Goal: Transaction & Acquisition: Purchase product/service

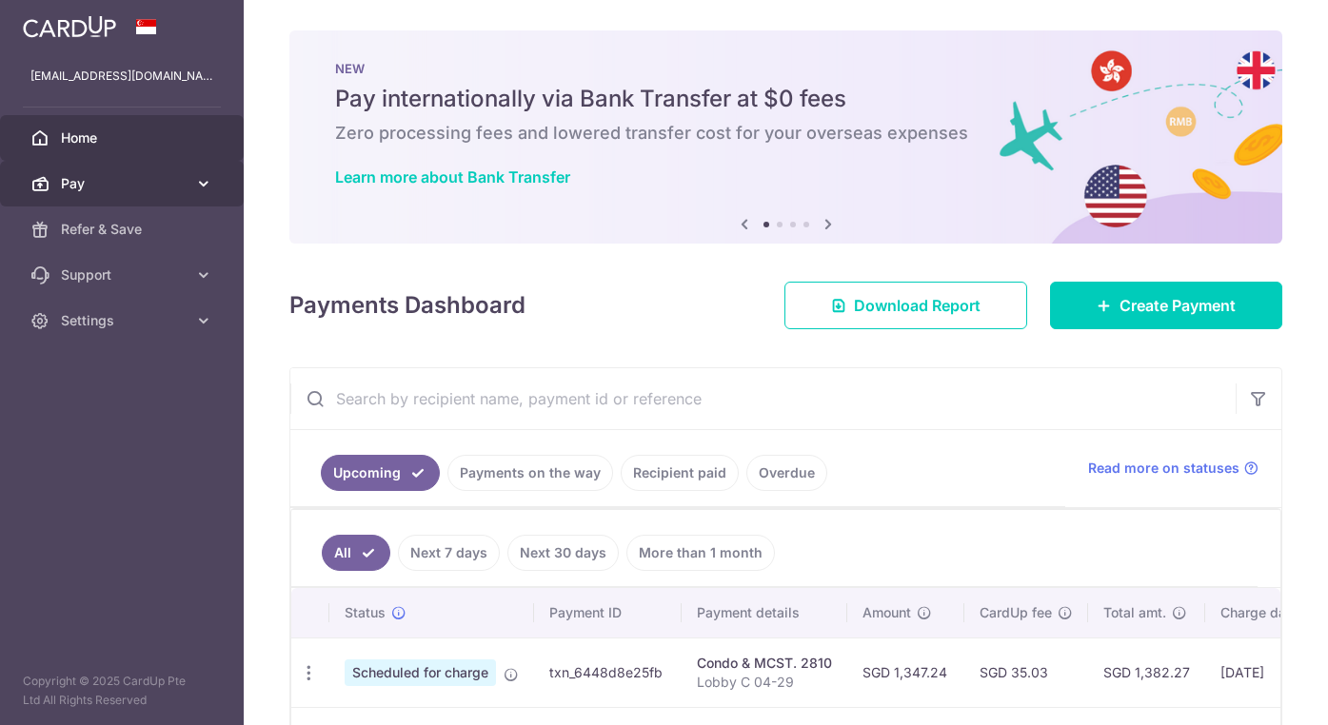
click at [205, 182] on icon at bounding box center [203, 183] width 19 height 19
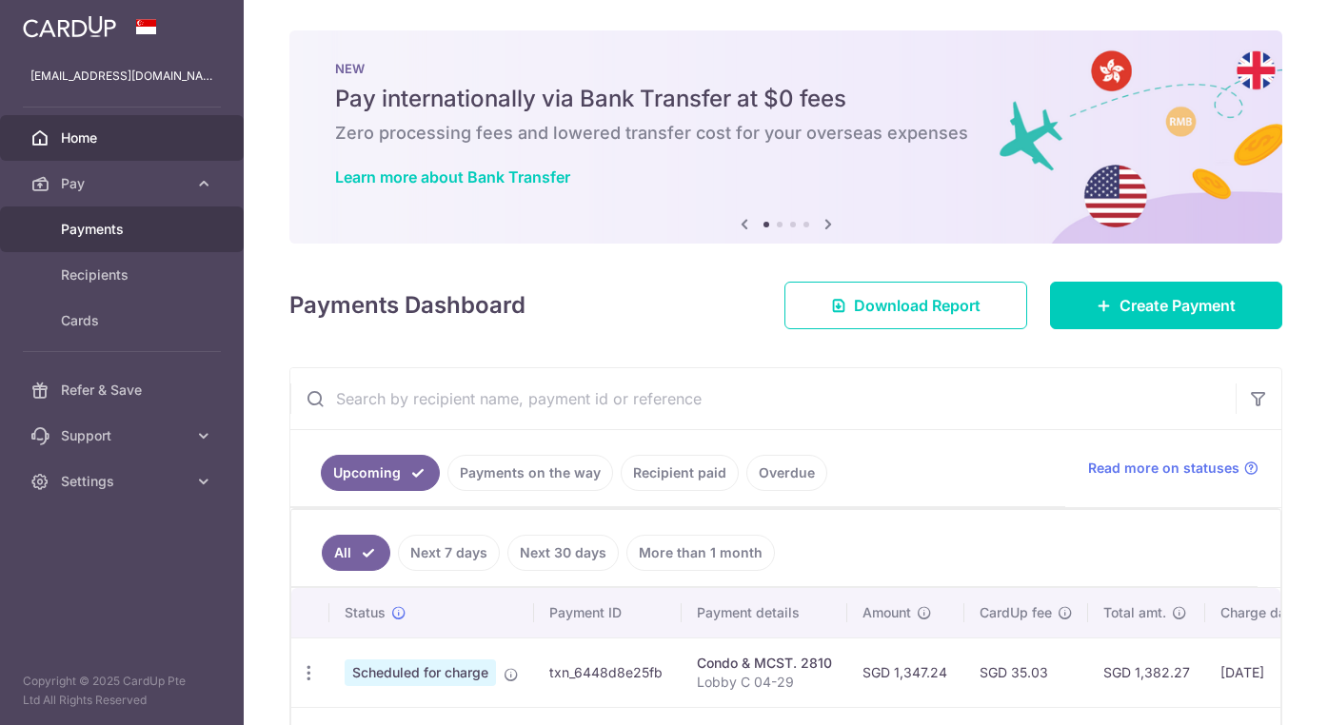
click at [165, 228] on span "Payments" at bounding box center [124, 229] width 126 height 19
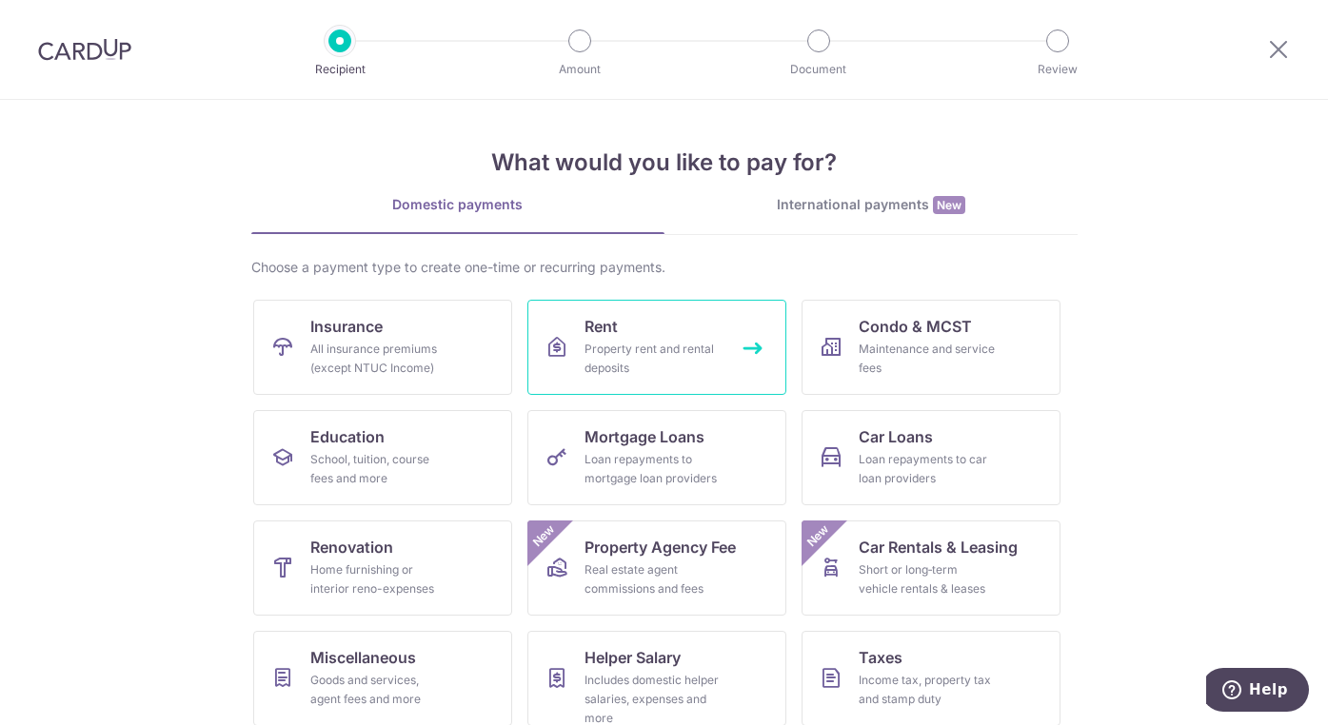
scroll to position [118, 0]
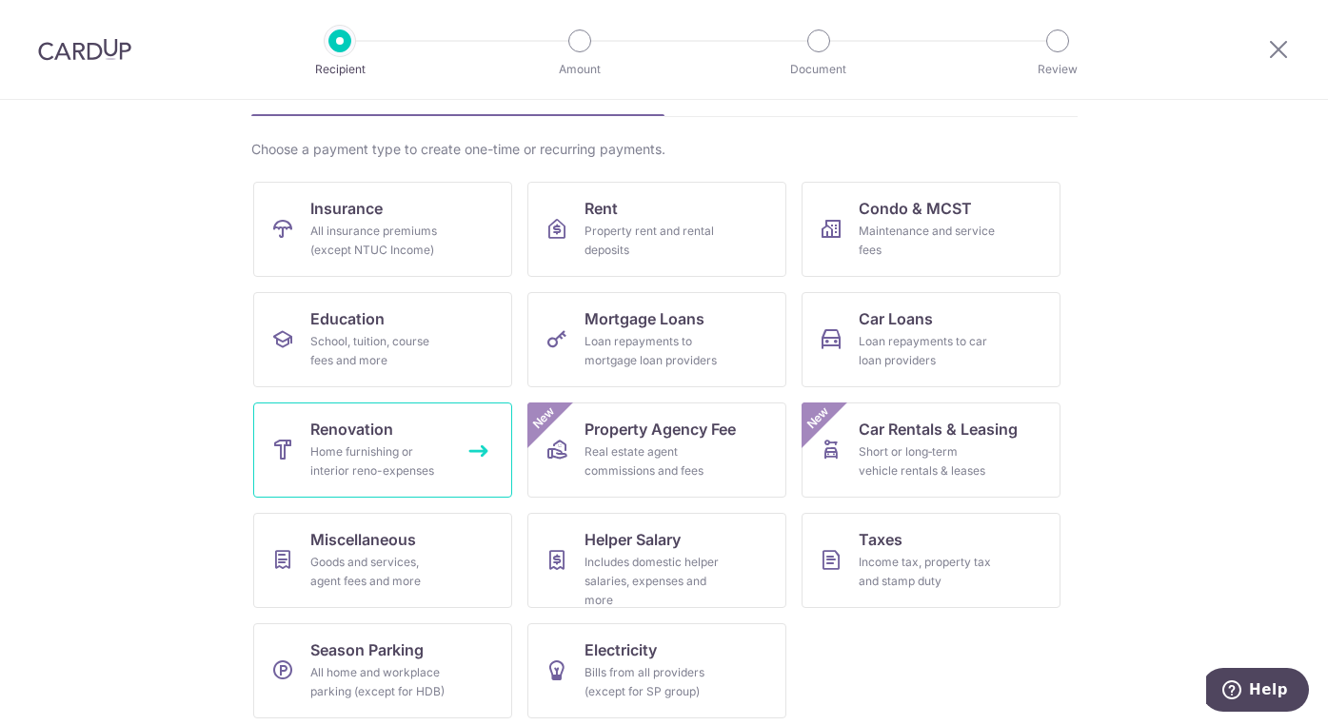
click at [323, 427] on span "Renovation" at bounding box center [351, 429] width 83 height 23
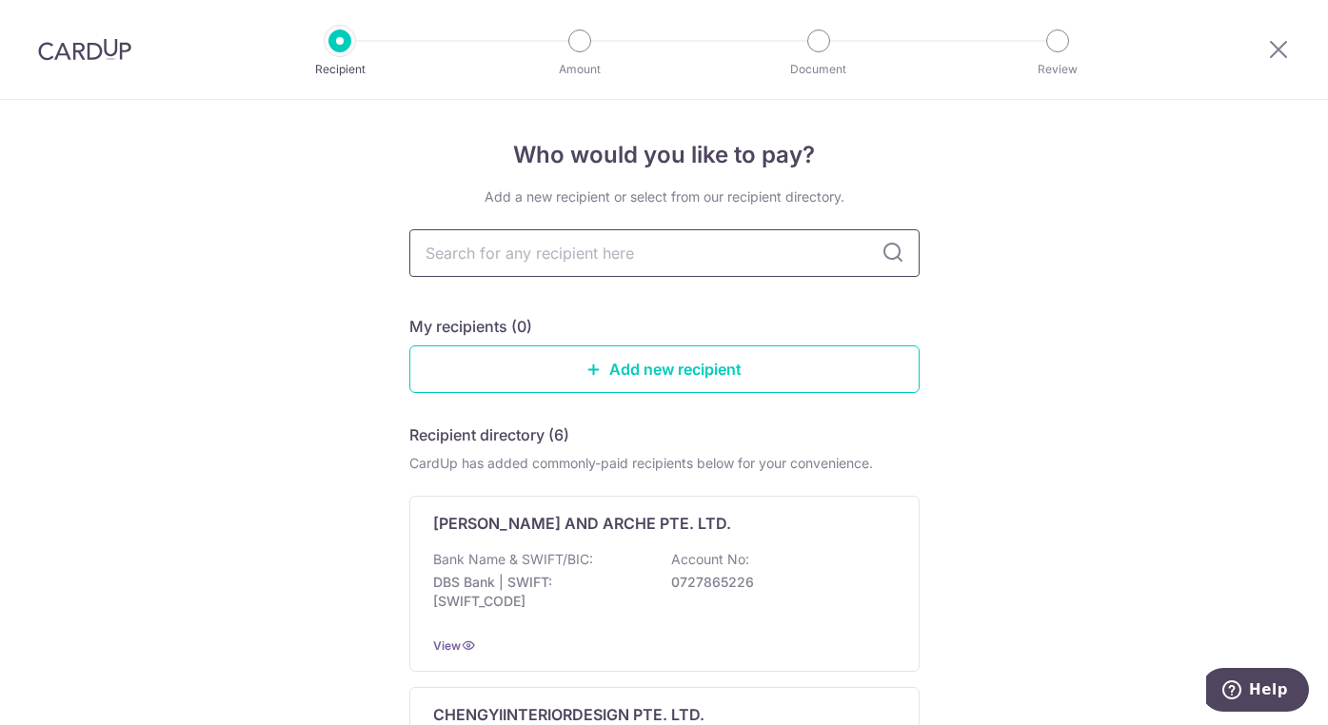
click at [557, 243] on input "text" at bounding box center [664, 253] width 510 height 48
type input "Hroof"
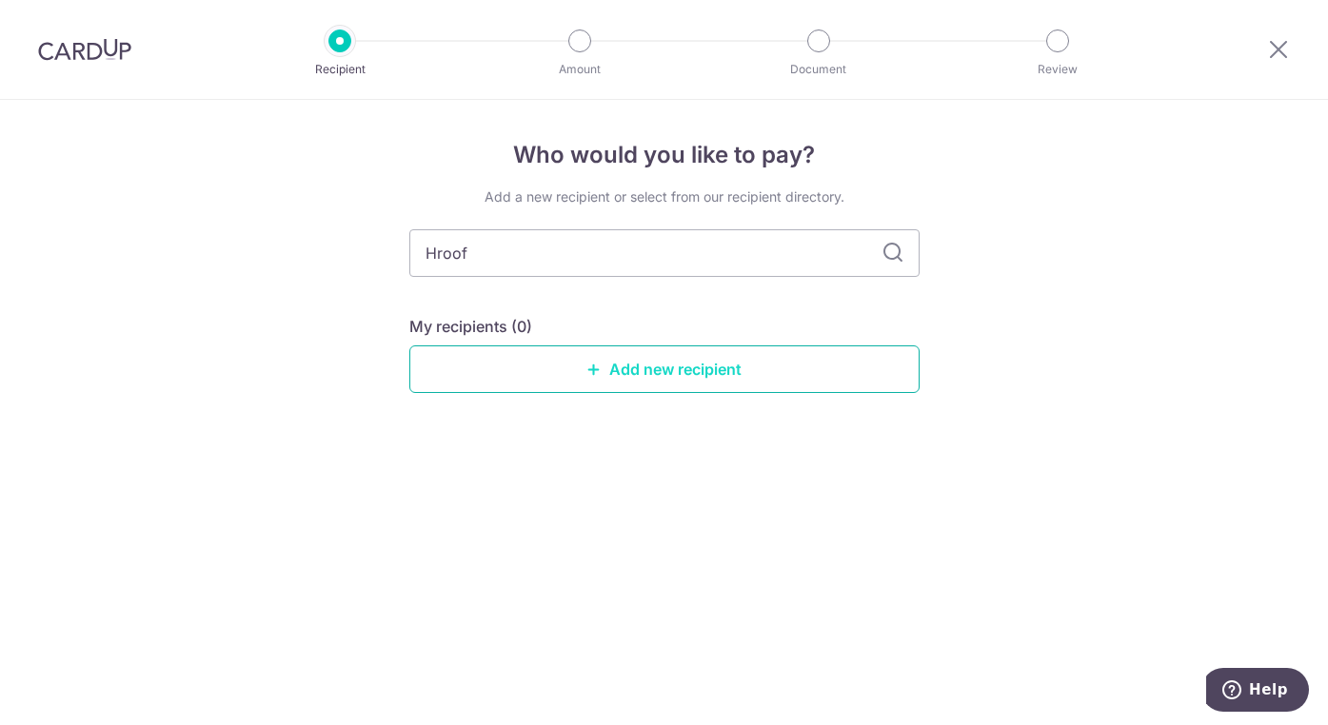
type input "Hroof"
click at [640, 369] on link "Add new recipient" at bounding box center [664, 370] width 510 height 48
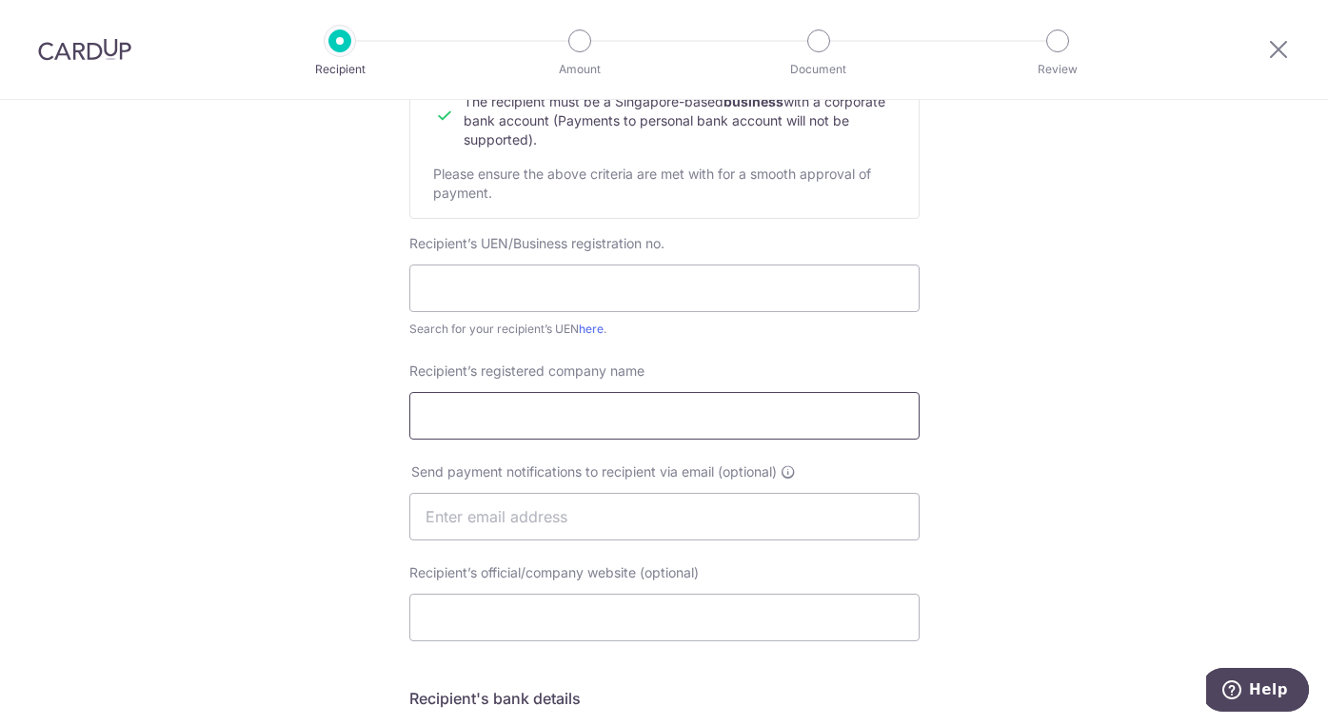
scroll to position [237, 0]
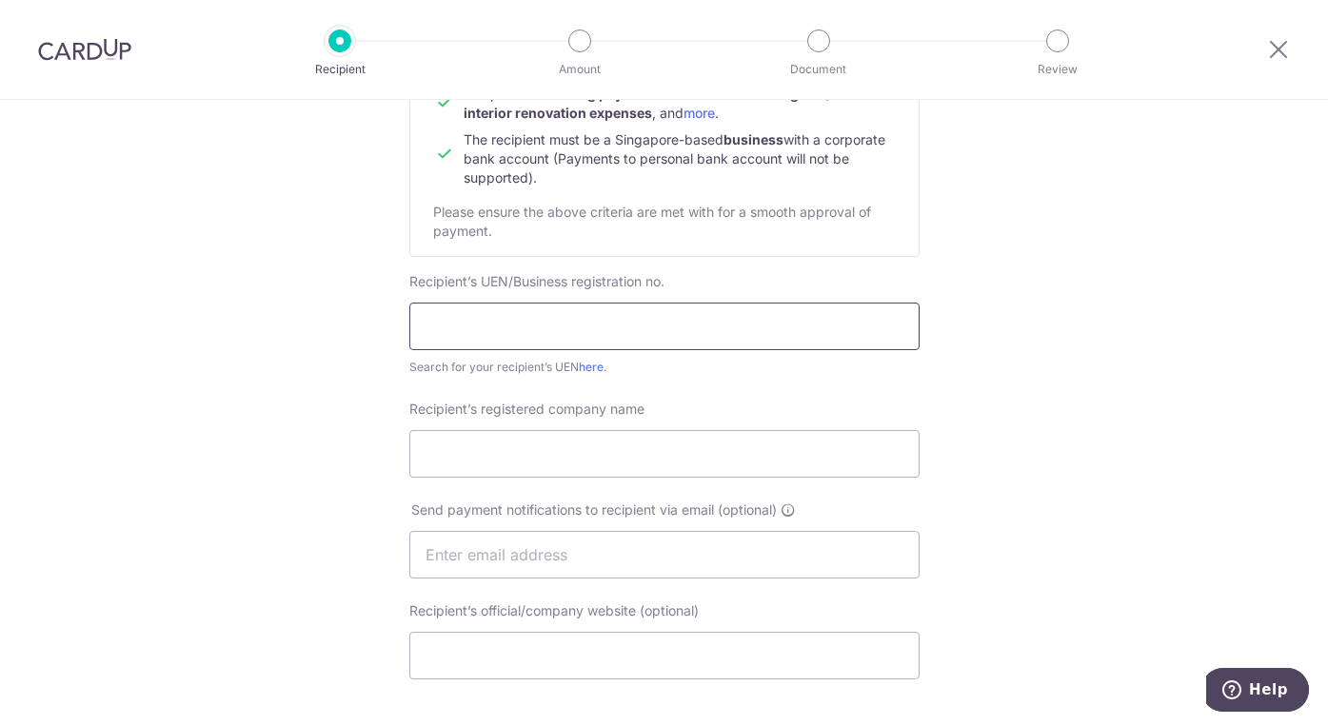
click at [486, 313] on input "text" at bounding box center [664, 327] width 510 height 48
paste input "201501590E"
type input "201501590E"
click at [605, 454] on input "Recipient’s registered company name" at bounding box center [664, 454] width 510 height 48
click at [566, 468] on input "Recipient’s registered company name" at bounding box center [664, 454] width 510 height 48
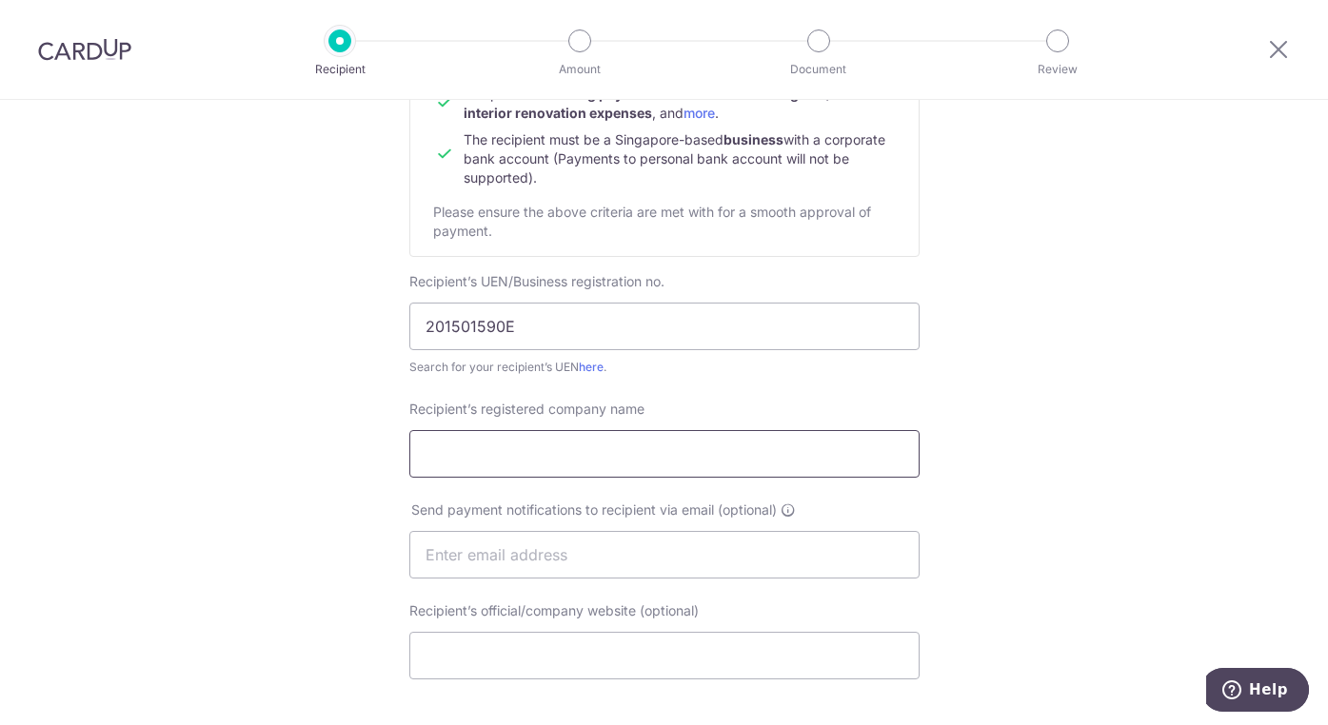
paste input "HROOF PTE. LTD"
type input "HROOF PTE. LTD."
click at [535, 566] on input "text" at bounding box center [664, 555] width 510 height 48
paste input "accounts@hroof.sg"
type input "accounts@hroof.sg"
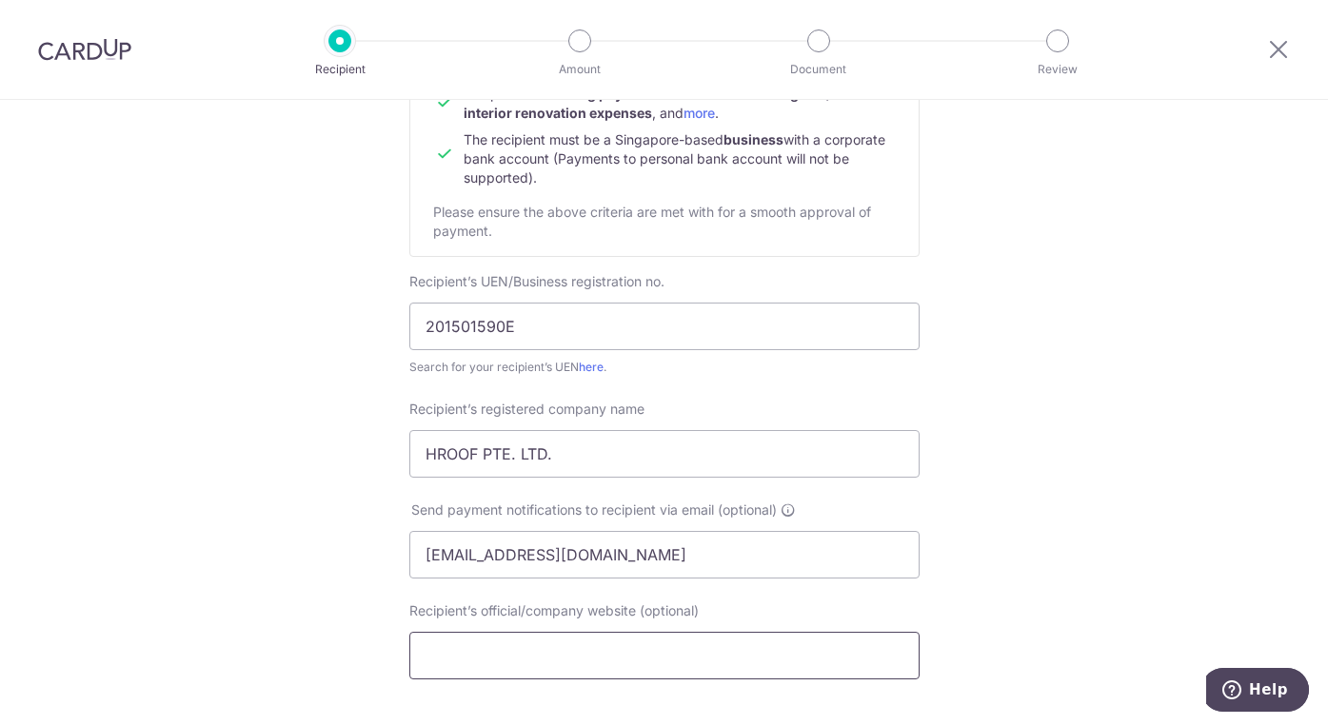
click at [568, 668] on input "Recipient’s official/company website (optional)" at bounding box center [664, 656] width 510 height 48
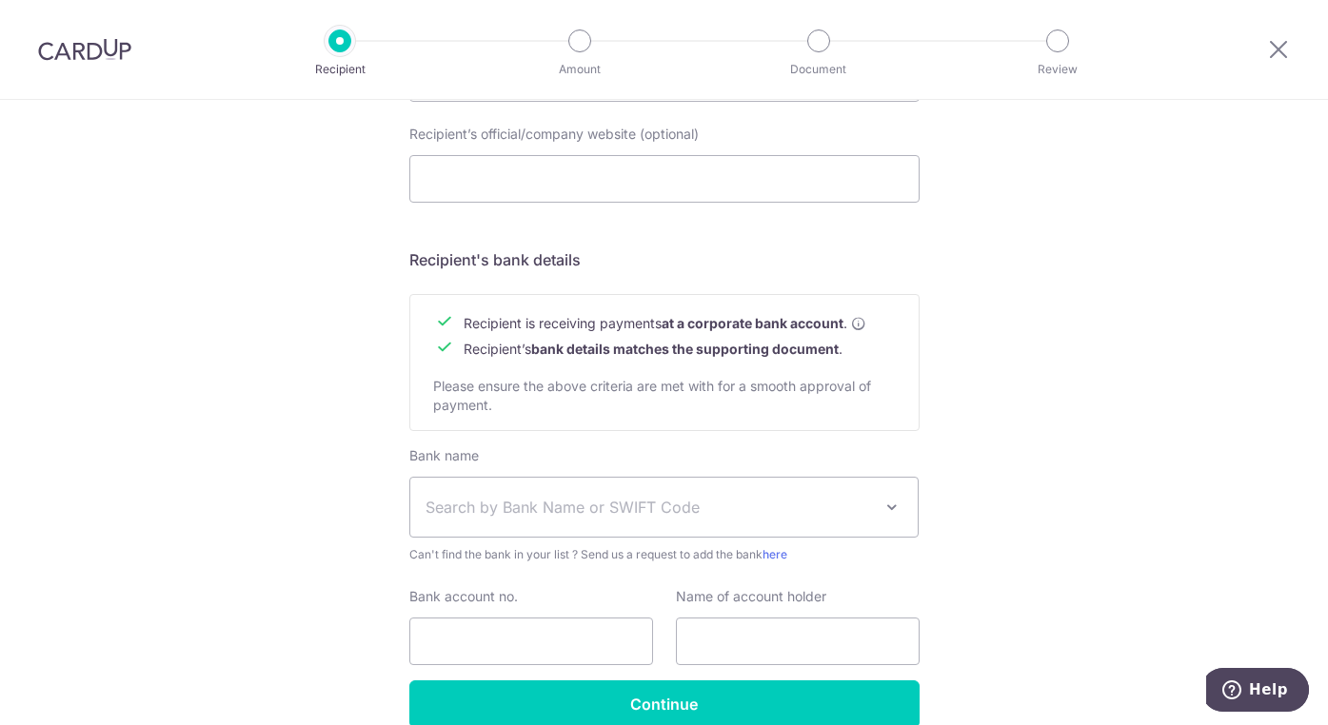
click at [745, 519] on span "Search by Bank Name or SWIFT Code" at bounding box center [649, 507] width 447 height 23
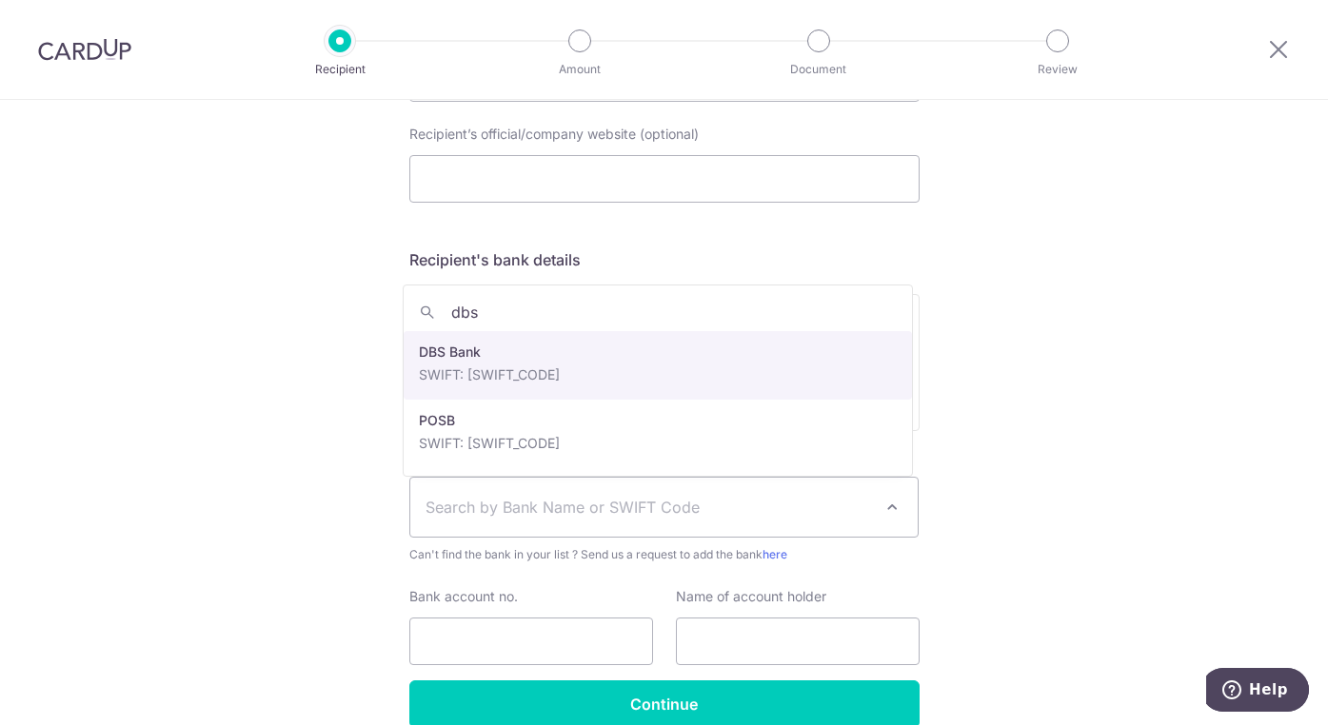
type input "dbs"
select select "6"
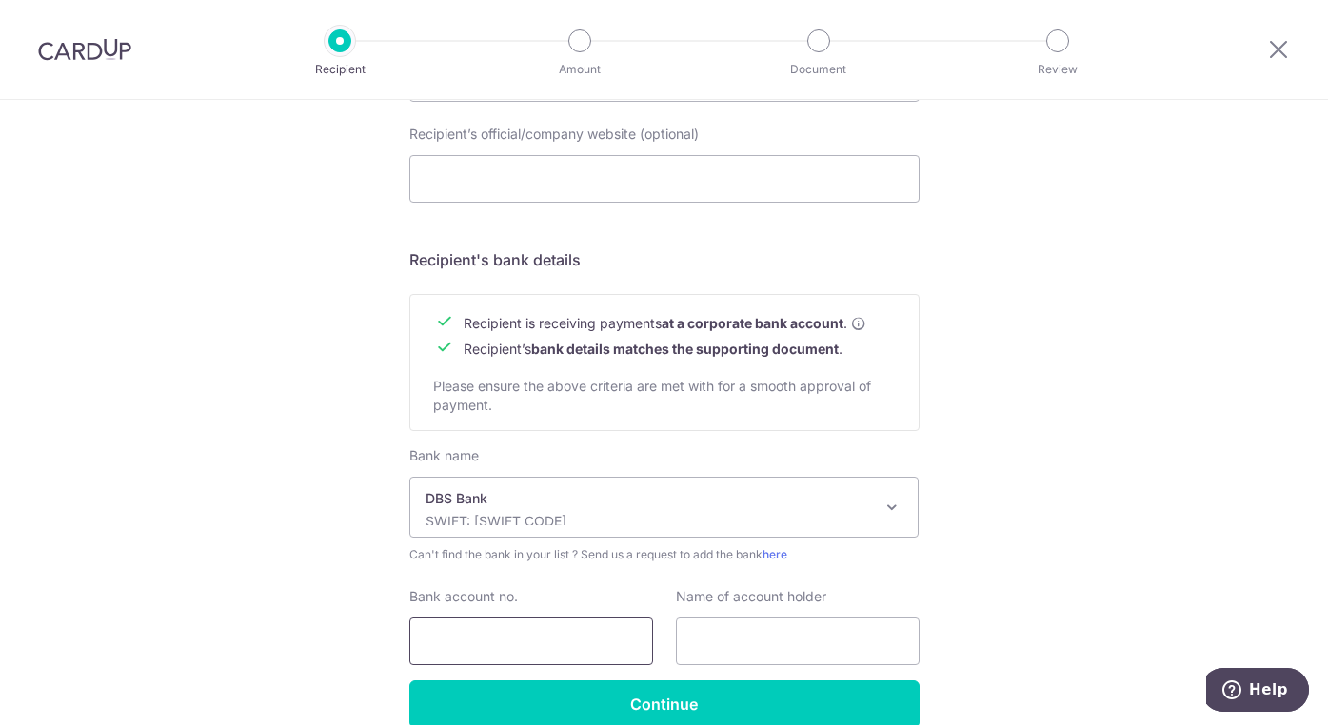
drag, startPoint x: 525, startPoint y: 646, endPoint x: 624, endPoint y: 648, distance: 99.0
click at [525, 647] on input "Bank account no." at bounding box center [531, 642] width 244 height 48
paste input "014-903804-8"
type input "014-903804-8"
click at [813, 646] on input "text" at bounding box center [798, 642] width 244 height 48
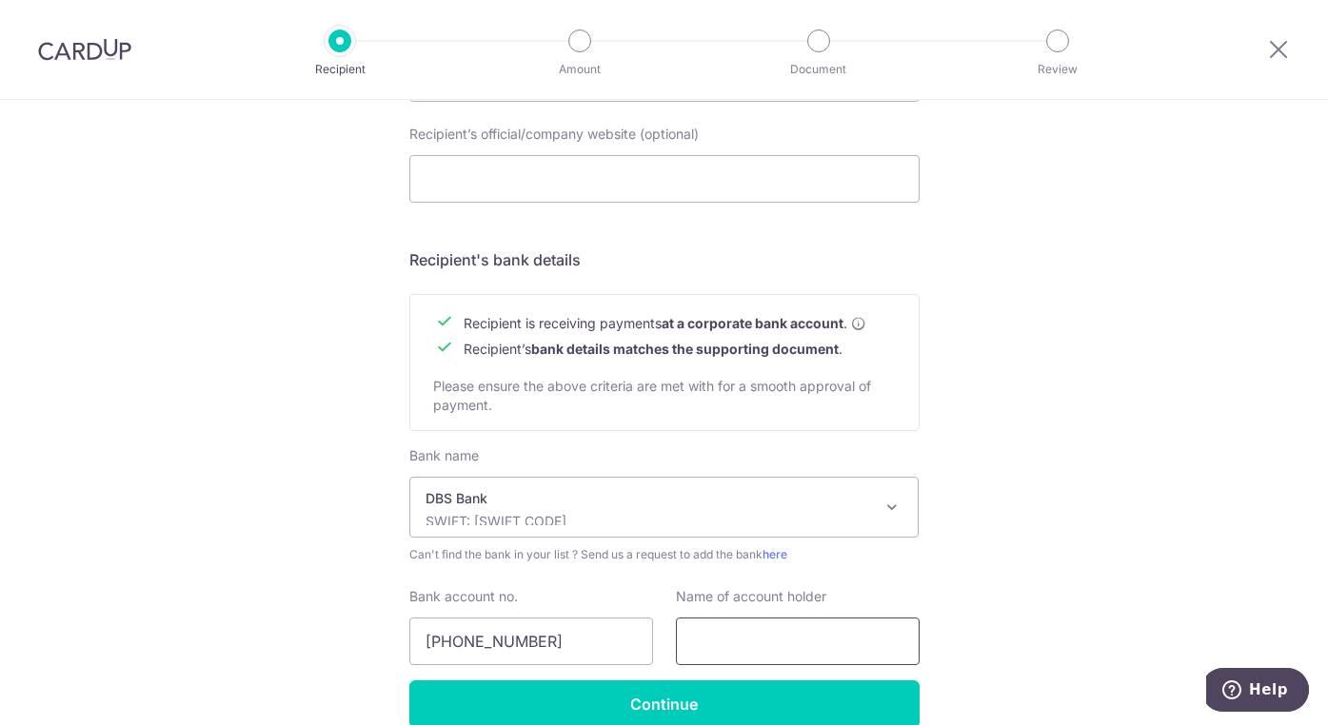
click at [838, 651] on input "text" at bounding box center [798, 642] width 244 height 48
paste input "HROOF PTE. LTD.""
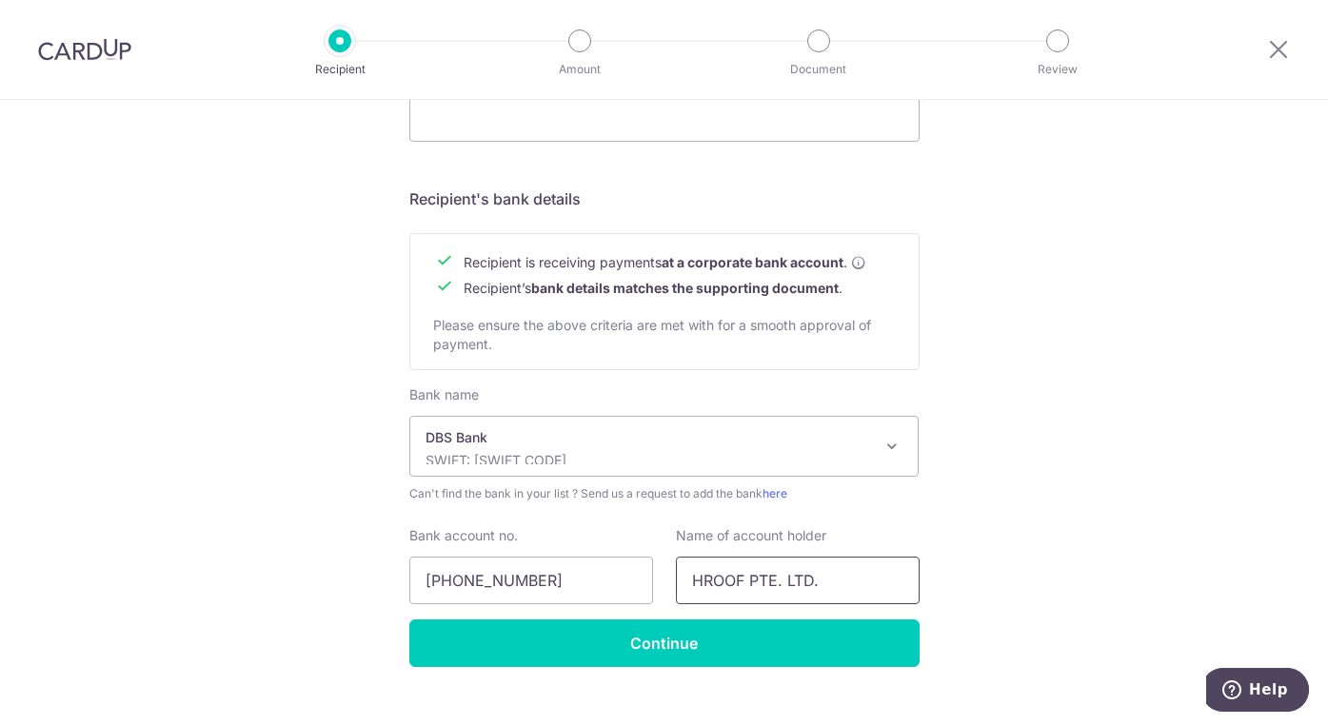
scroll to position [808, 0]
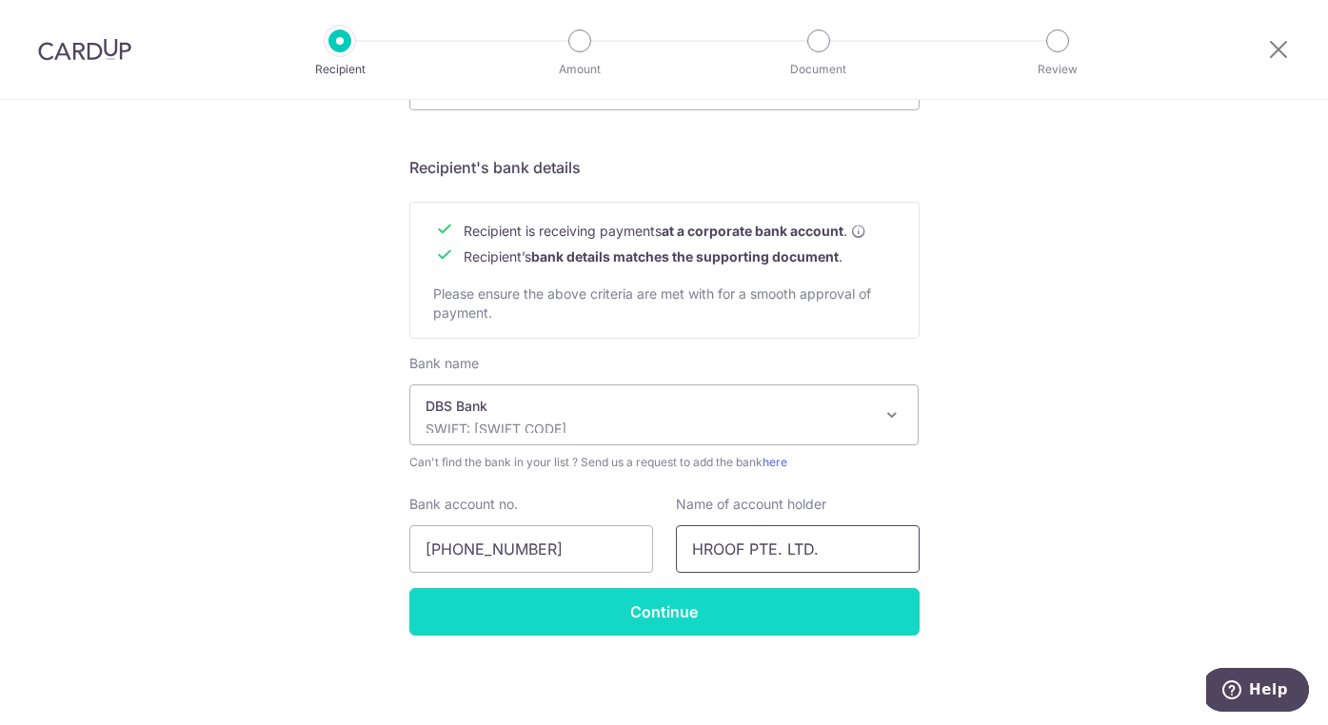
type input "HROOF PTE. LTD."
click at [700, 609] on input "Continue" at bounding box center [664, 612] width 510 height 48
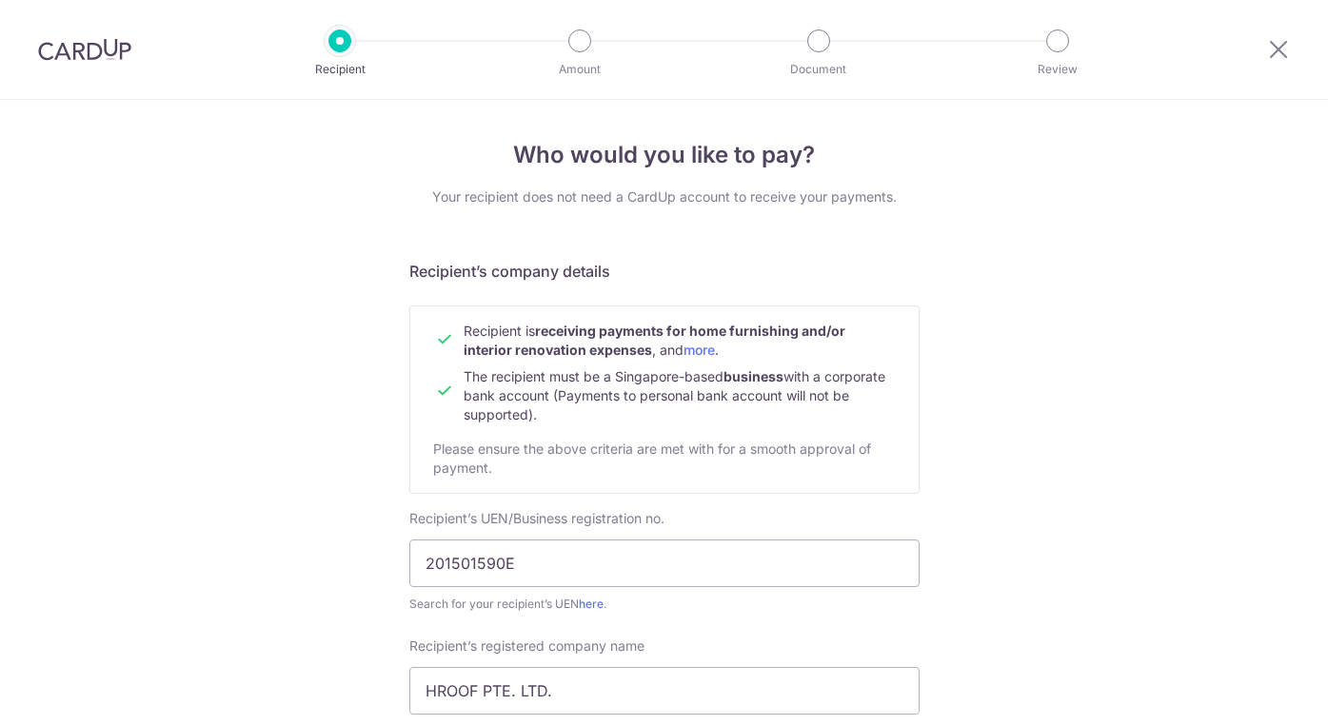
scroll to position [854, 0]
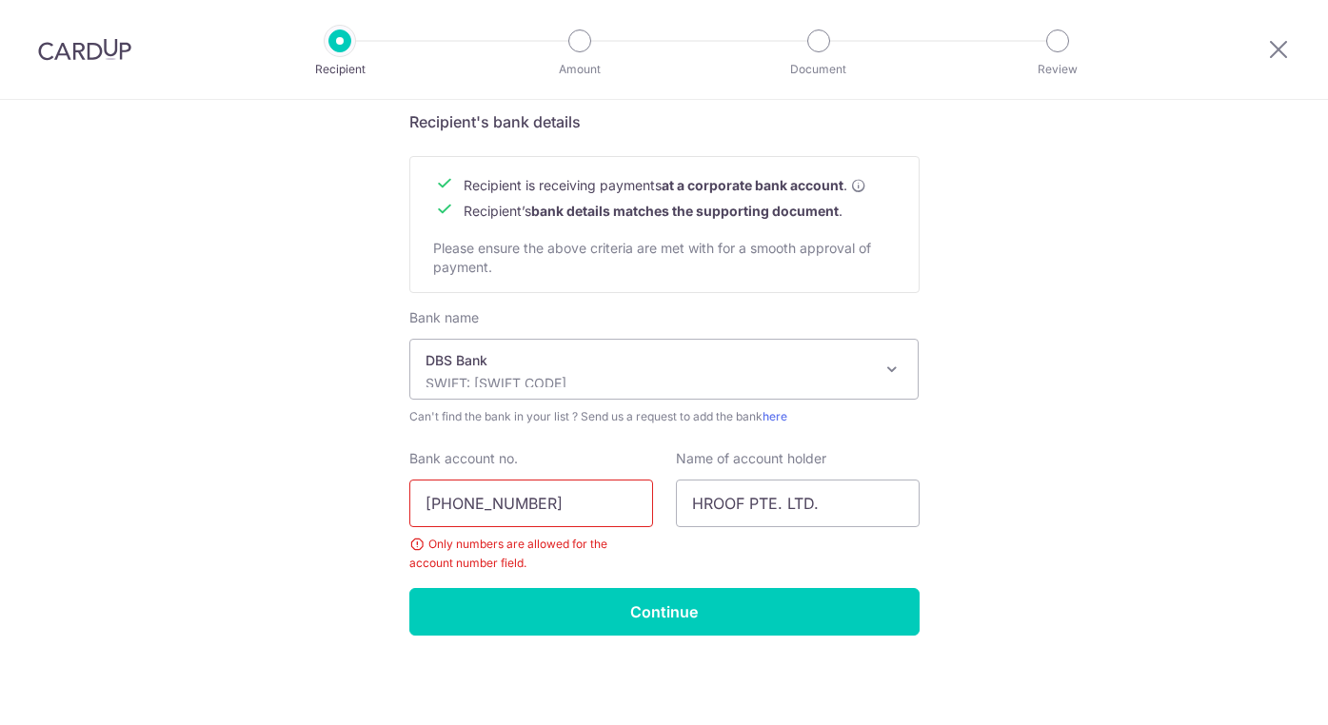
click at [509, 501] on input "014-903804-8" at bounding box center [531, 504] width 244 height 48
drag, startPoint x: 446, startPoint y: 506, endPoint x: 525, endPoint y: 535, distance: 84.4
click at [447, 506] on input "014-9038048" at bounding box center [531, 504] width 244 height 48
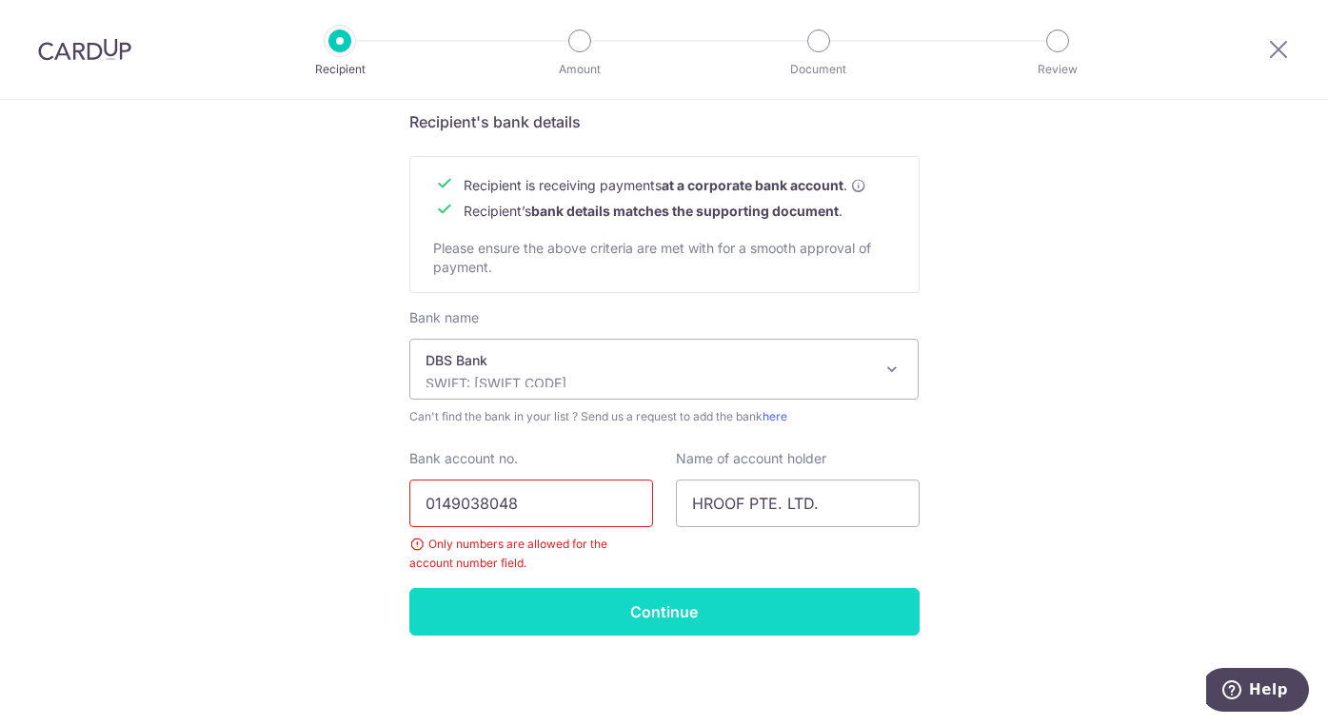
type input "0149038048"
click at [519, 612] on input "Continue" at bounding box center [664, 612] width 510 height 48
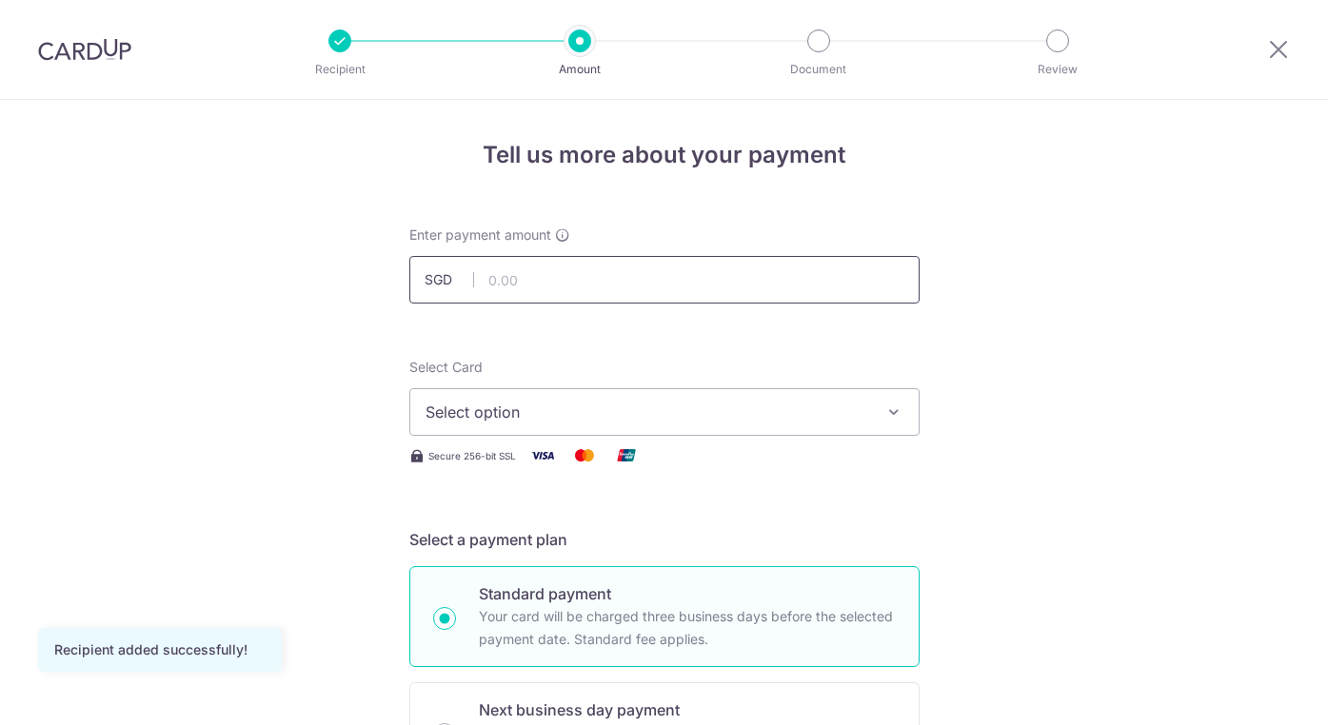
click at [607, 278] on input "text" at bounding box center [664, 280] width 510 height 48
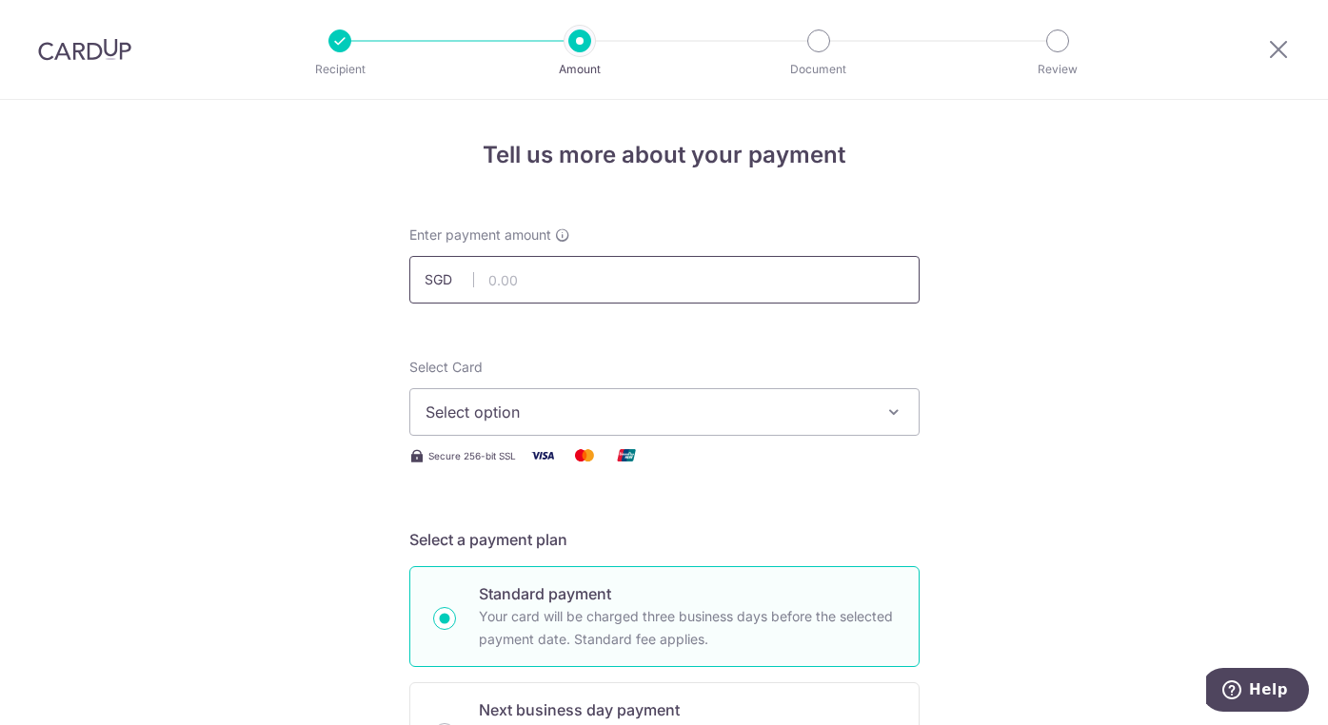
click at [734, 288] on input "text" at bounding box center [664, 280] width 510 height 48
type input "7,901.00"
click at [721, 421] on span "Select option" at bounding box center [648, 412] width 444 height 23
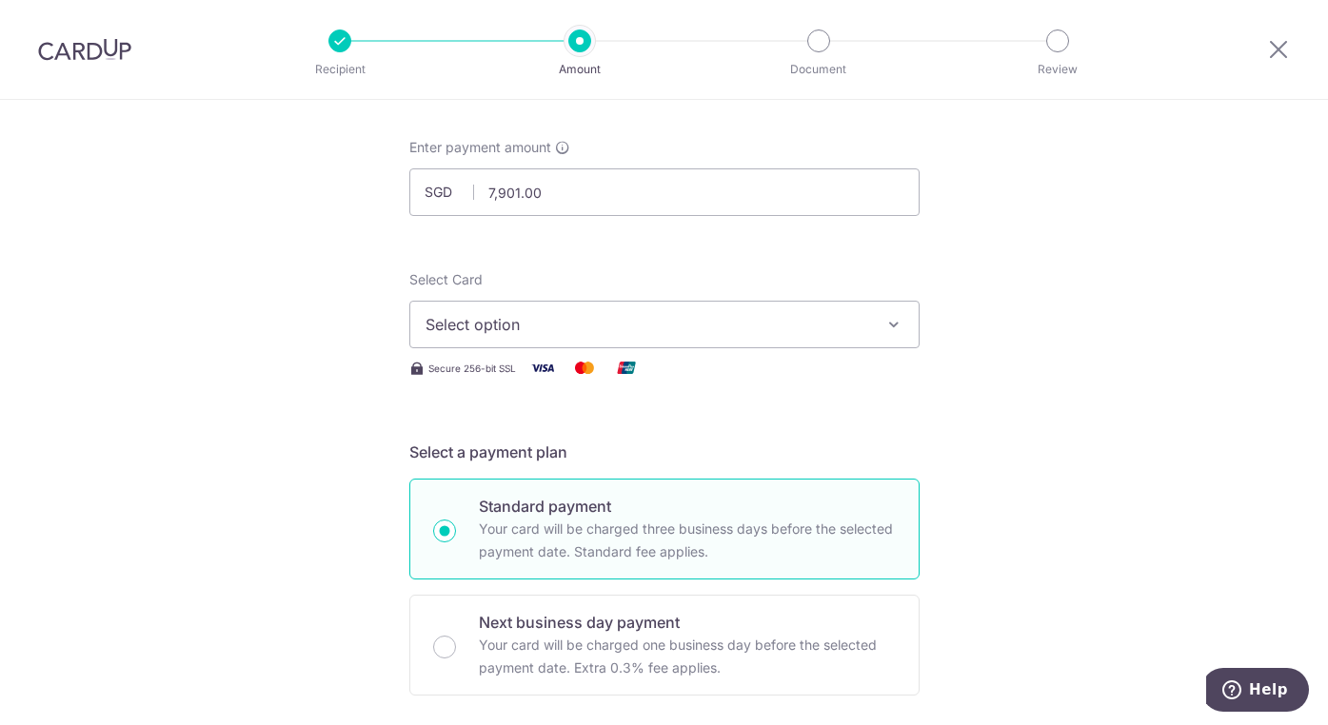
scroll to position [118, 0]
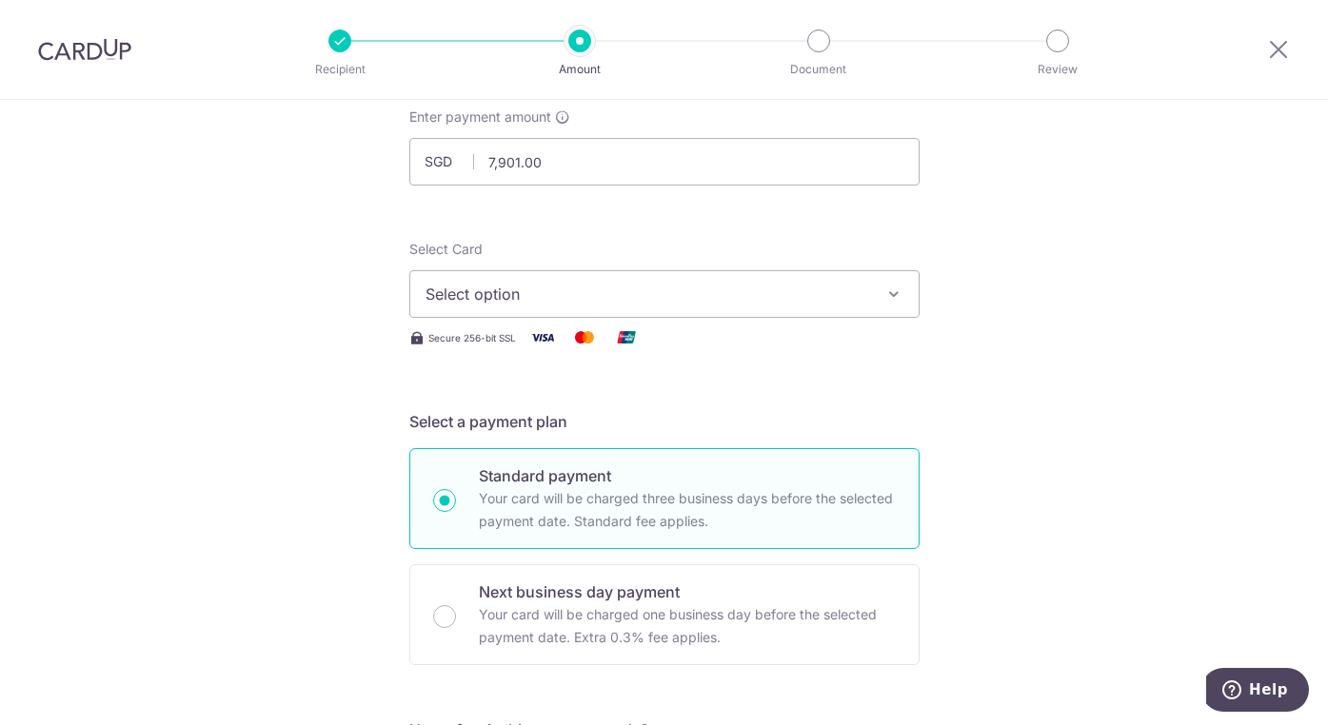
click at [728, 293] on span "Select option" at bounding box center [648, 294] width 444 height 23
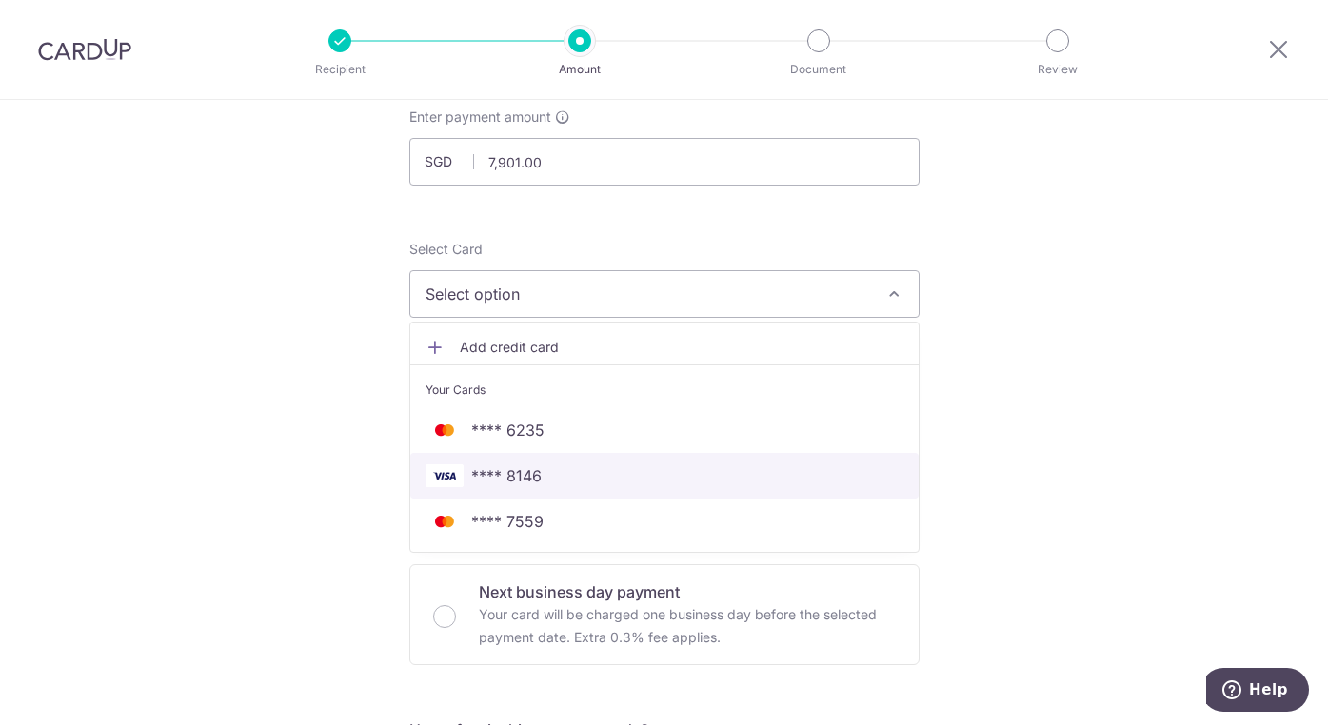
click at [649, 471] on span "**** 8146" at bounding box center [665, 476] width 478 height 23
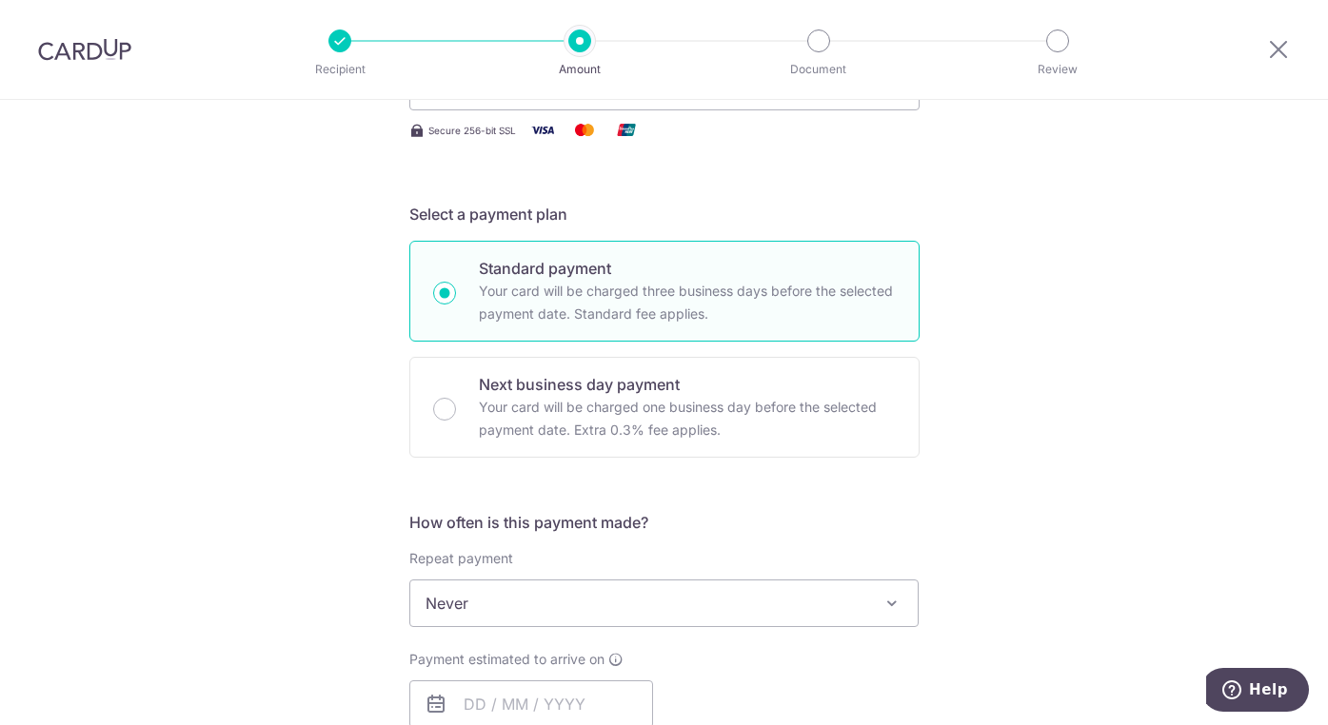
scroll to position [357, 0]
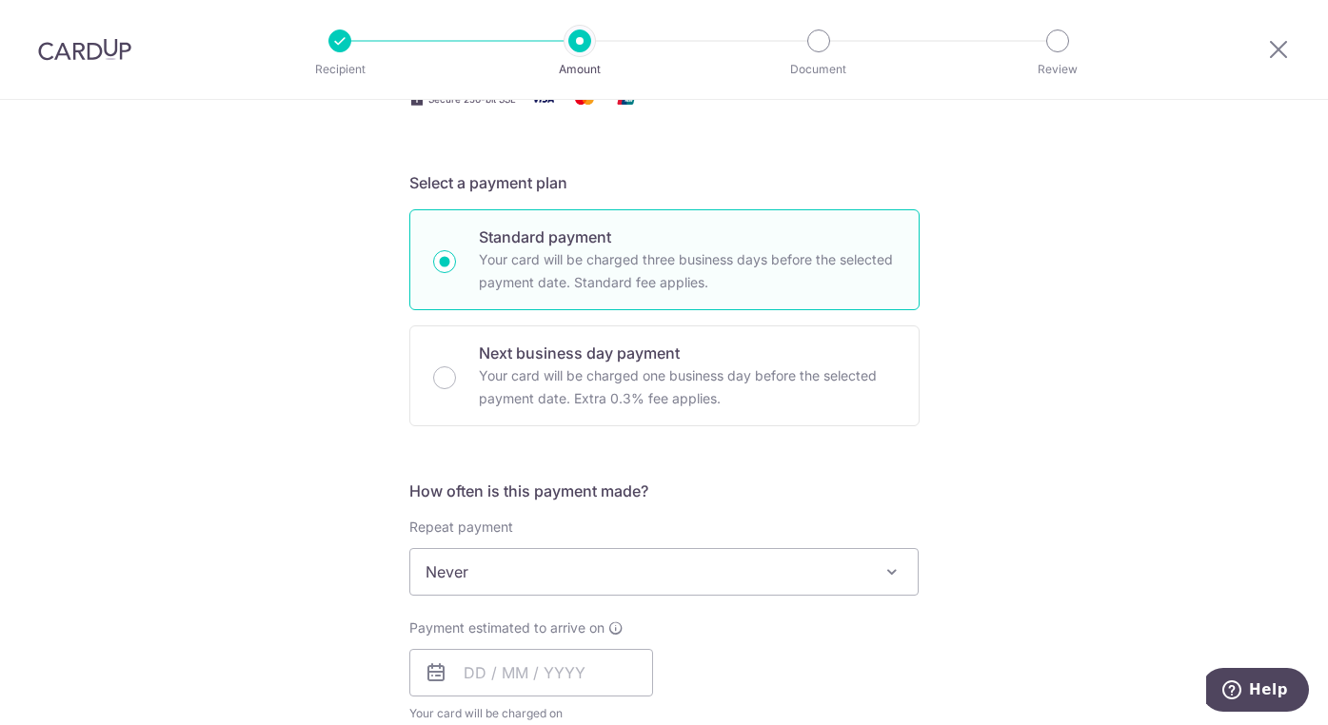
click at [766, 583] on span "Never" at bounding box center [664, 572] width 508 height 46
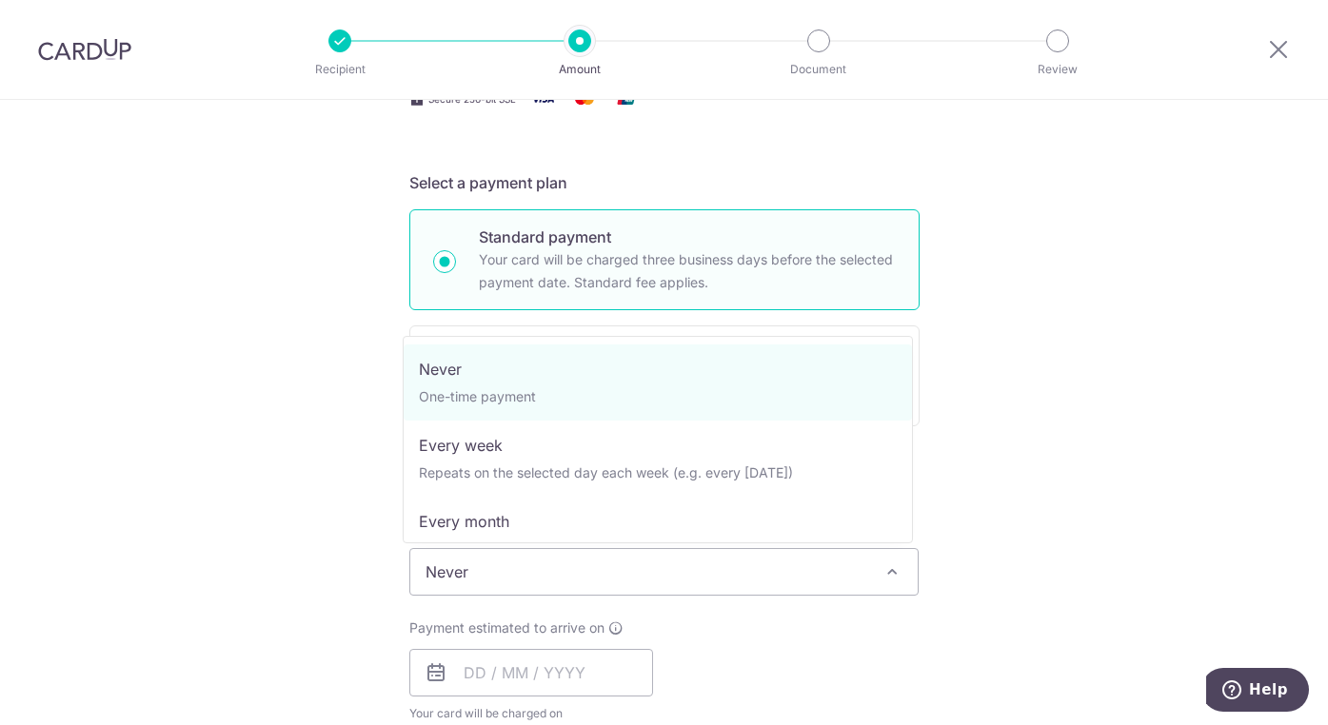
click at [766, 568] on span "Never" at bounding box center [664, 572] width 508 height 46
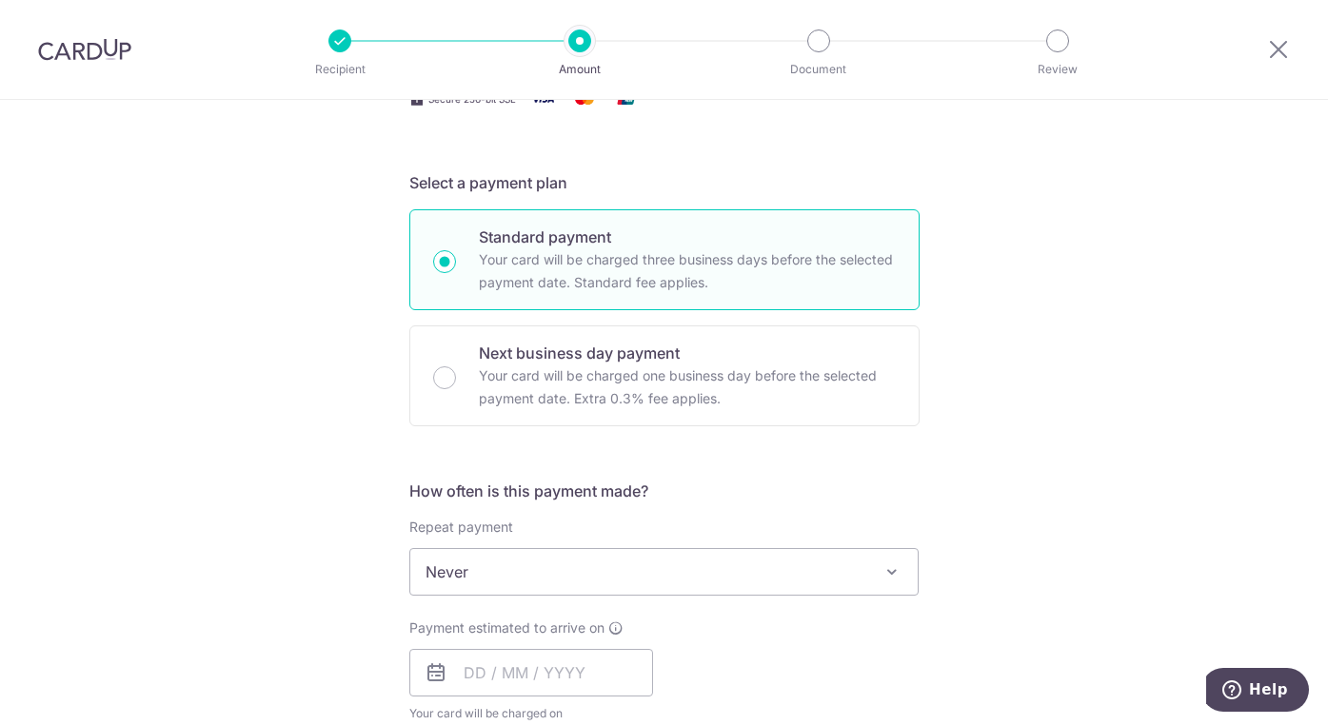
click at [1082, 563] on div "Tell us more about your payment Enter payment amount SGD 7,901.00 7901.00 Recip…" at bounding box center [664, 668] width 1328 height 1850
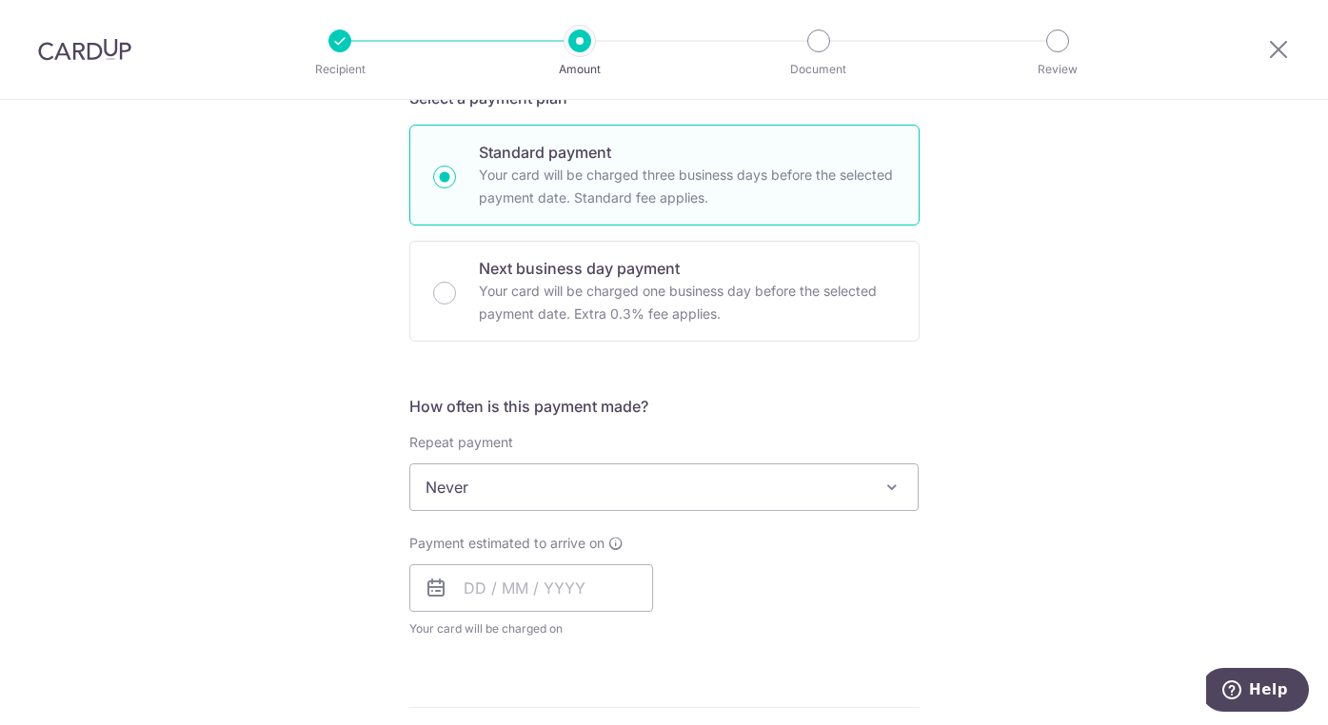
scroll to position [475, 0]
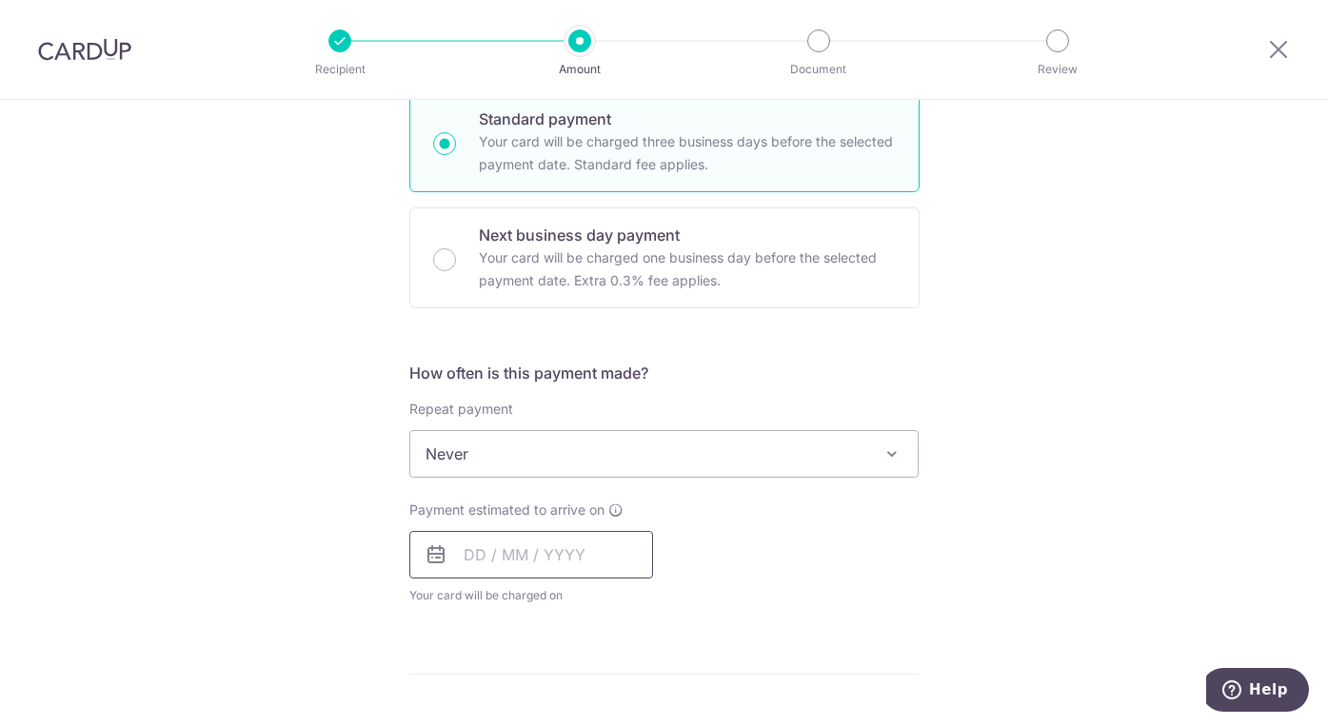
click at [505, 541] on input "text" at bounding box center [531, 555] width 244 height 48
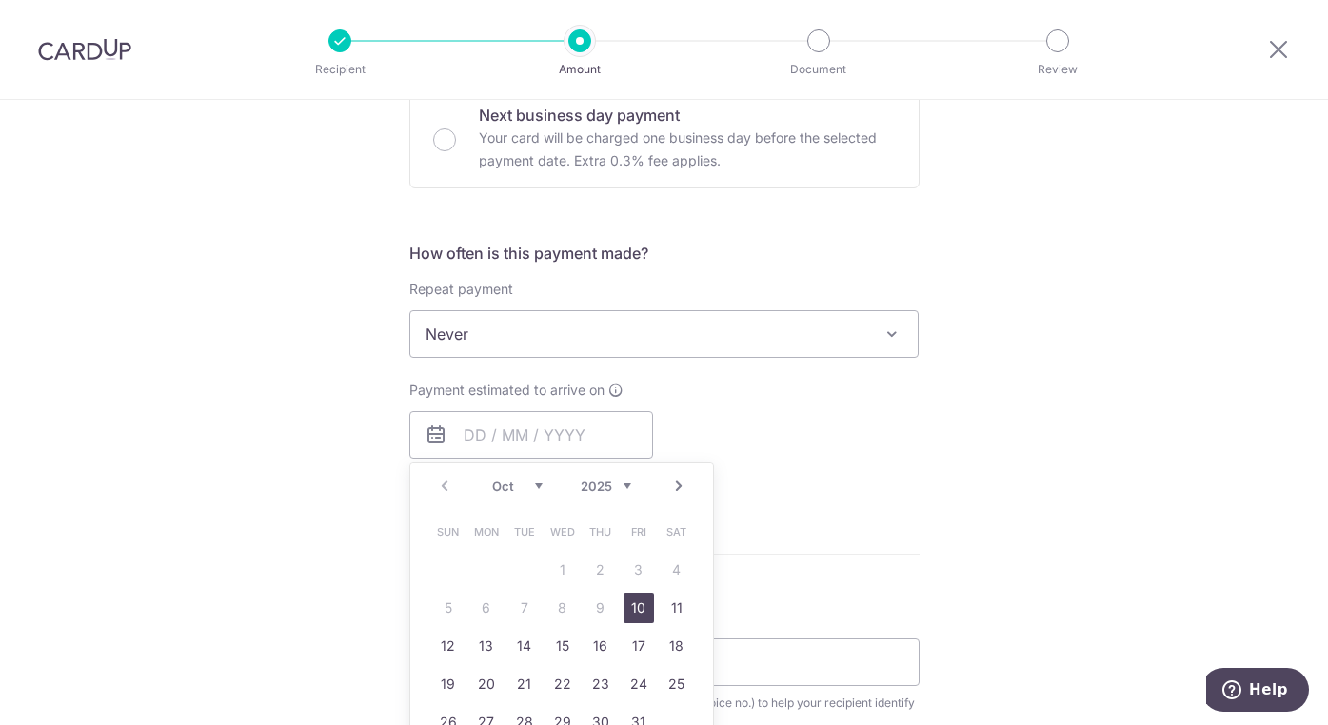
drag, startPoint x: 629, startPoint y: 605, endPoint x: 861, endPoint y: 515, distance: 248.1
click at [629, 605] on link "10" at bounding box center [639, 608] width 30 height 30
type input "10/10/2025"
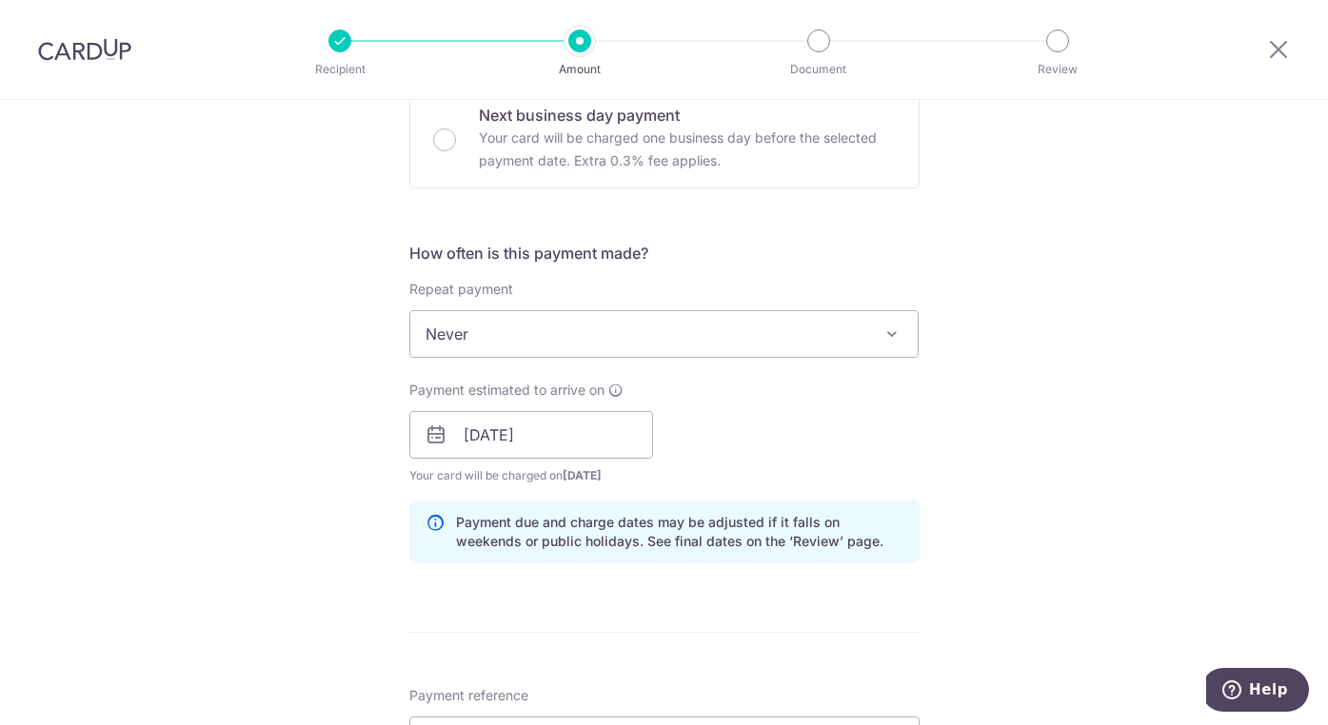
click at [870, 449] on div "Payment estimated to arrive on 10/10/2025 Prev Next Oct Nov Dec 2025 2026 2027 …" at bounding box center [664, 433] width 533 height 105
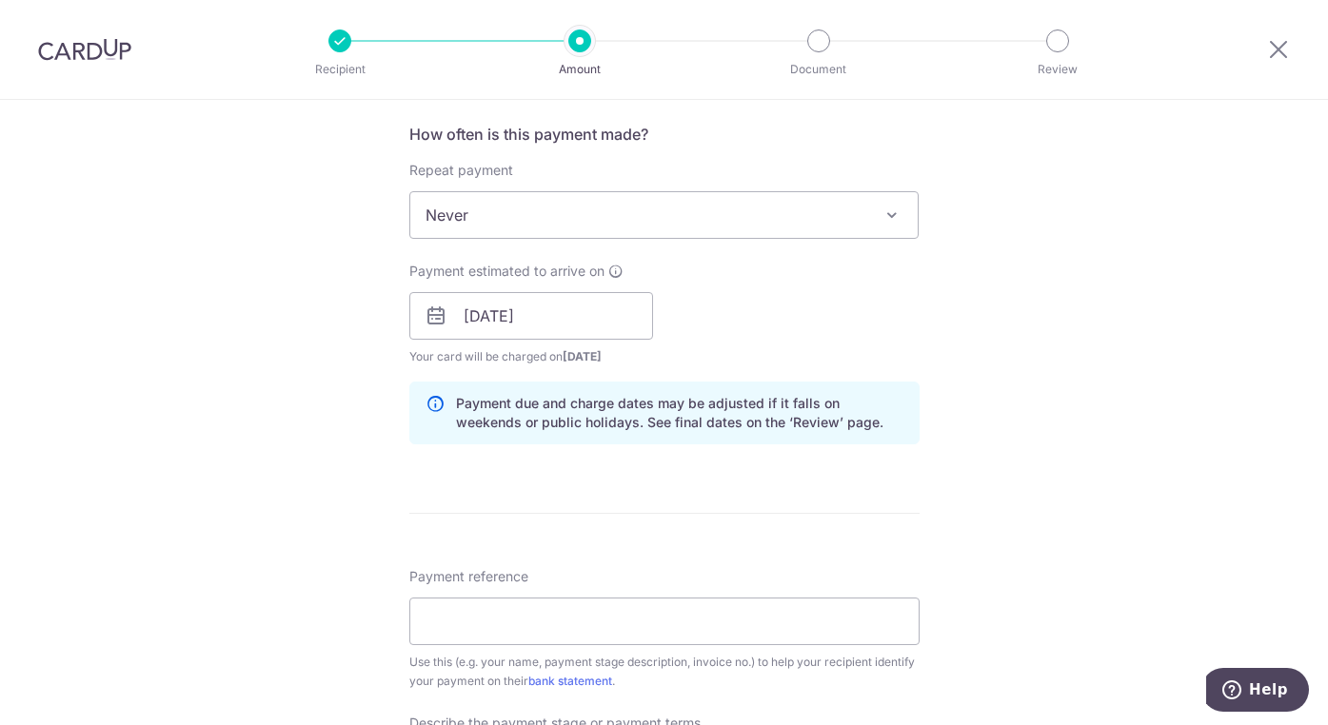
scroll to position [832, 0]
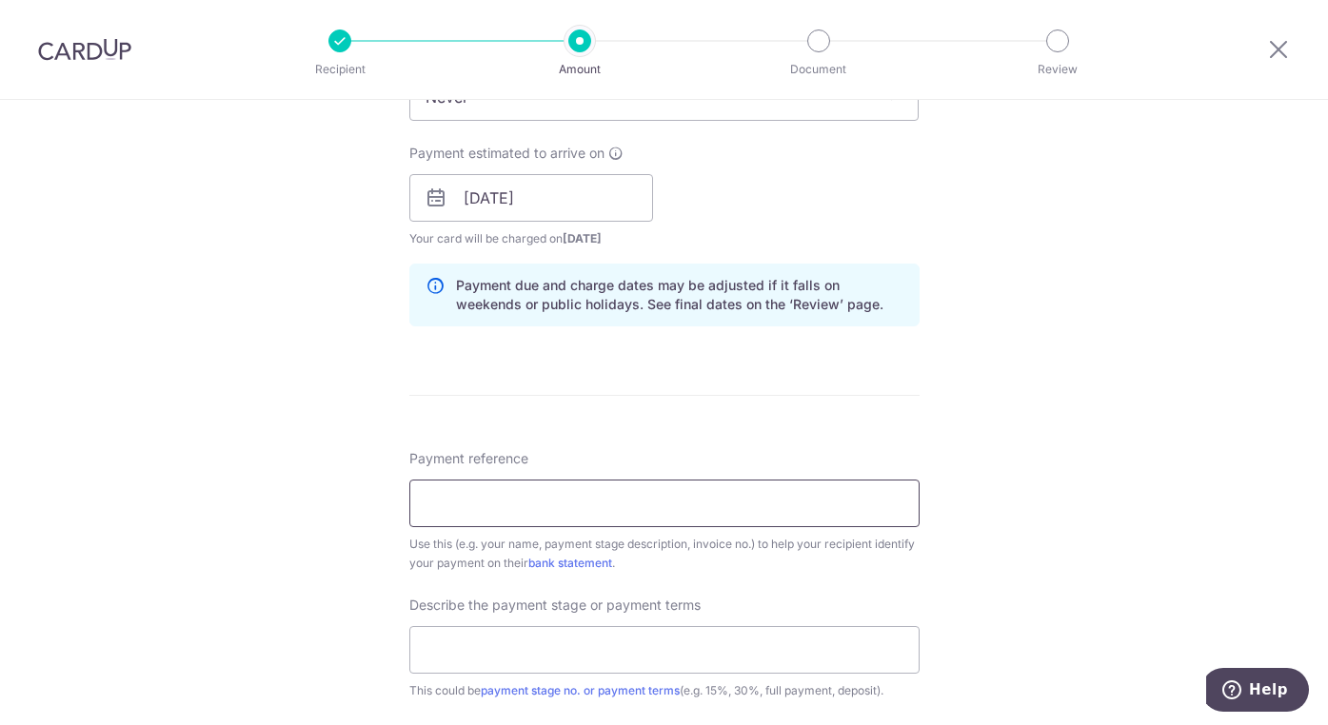
click at [647, 497] on input "Payment reference" at bounding box center [664, 504] width 510 height 48
click at [637, 498] on input "Payment reference" at bounding box center [664, 504] width 510 height 48
paste input "Rachel & Solomon"
type input "Rachel & Solomon"
click at [854, 427] on form "Enter payment amount SGD 7,901.00 7901.00 Recipient added successfully! Select …" at bounding box center [664, 250] width 510 height 1713
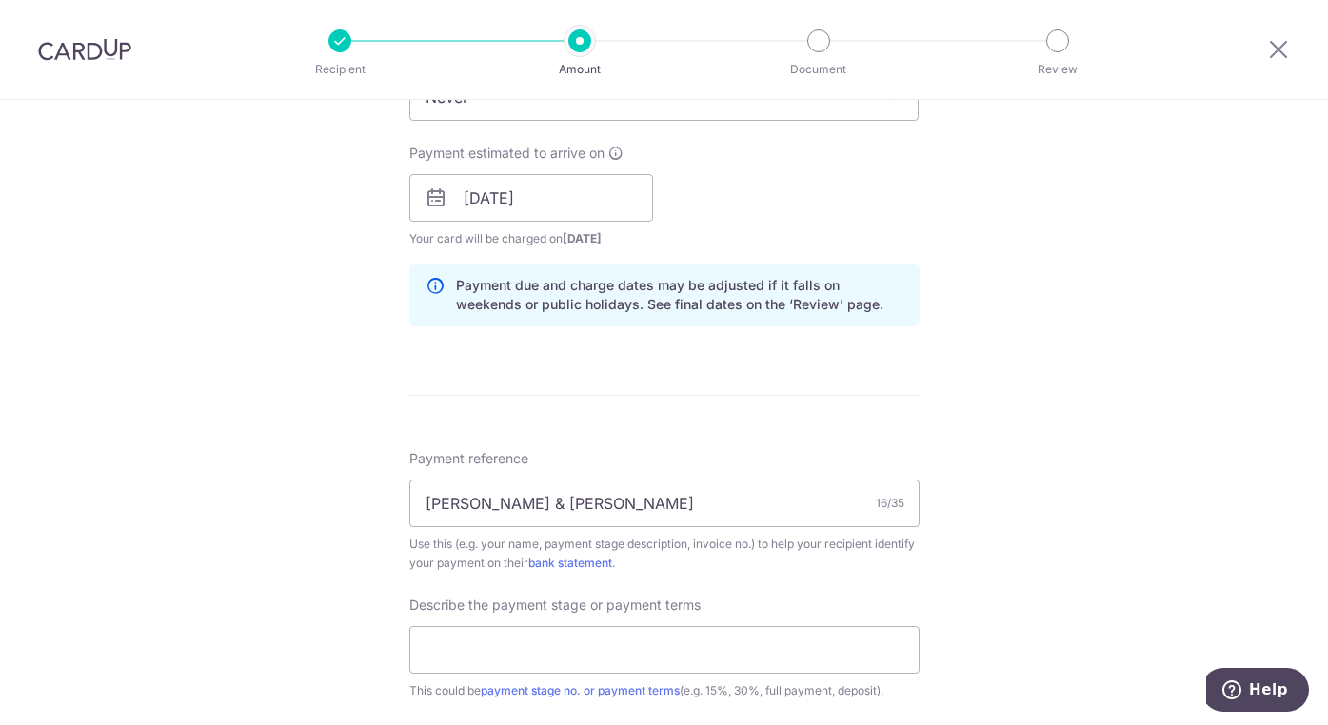
scroll to position [951, 0]
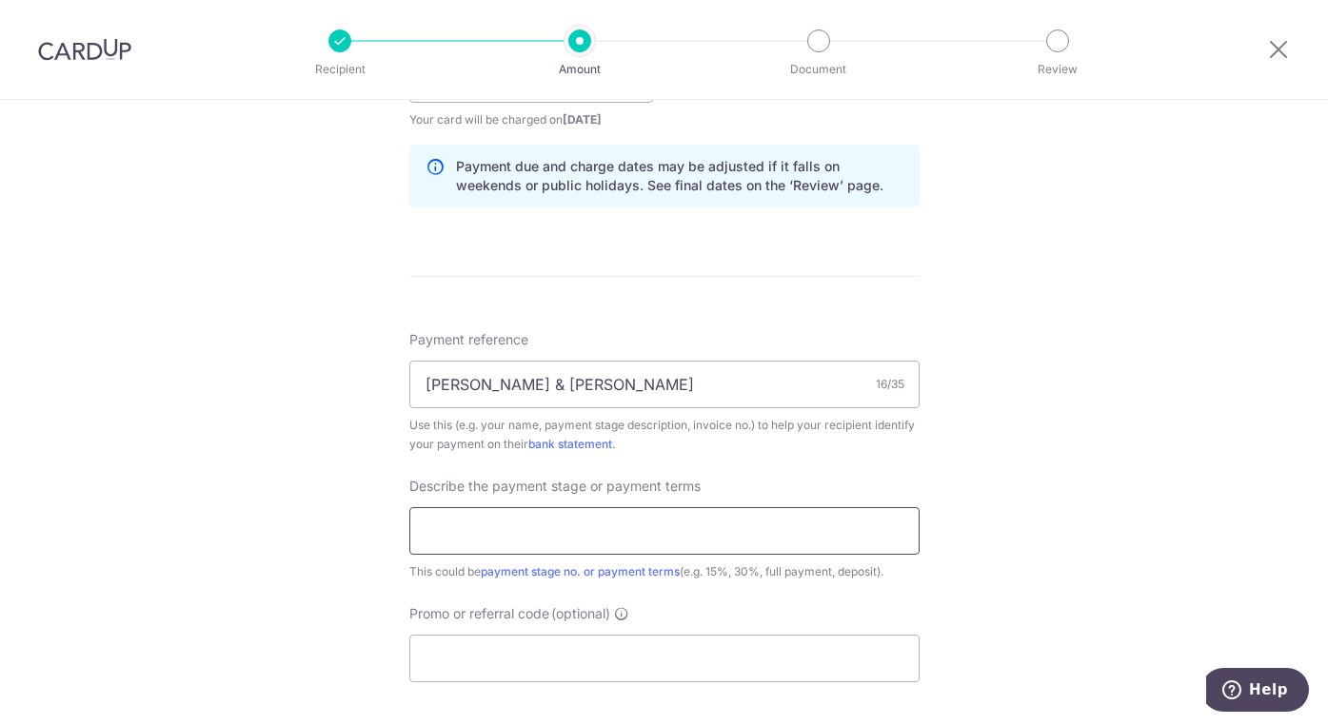
click at [722, 527] on input "text" at bounding box center [664, 531] width 510 height 48
click at [569, 522] on input "text" at bounding box center [664, 531] width 510 height 48
paste input "20% upon confirmation of works"
type input "20% upon confirmation of works"
drag, startPoint x: 989, startPoint y: 502, endPoint x: 1004, endPoint y: 514, distance: 19.6
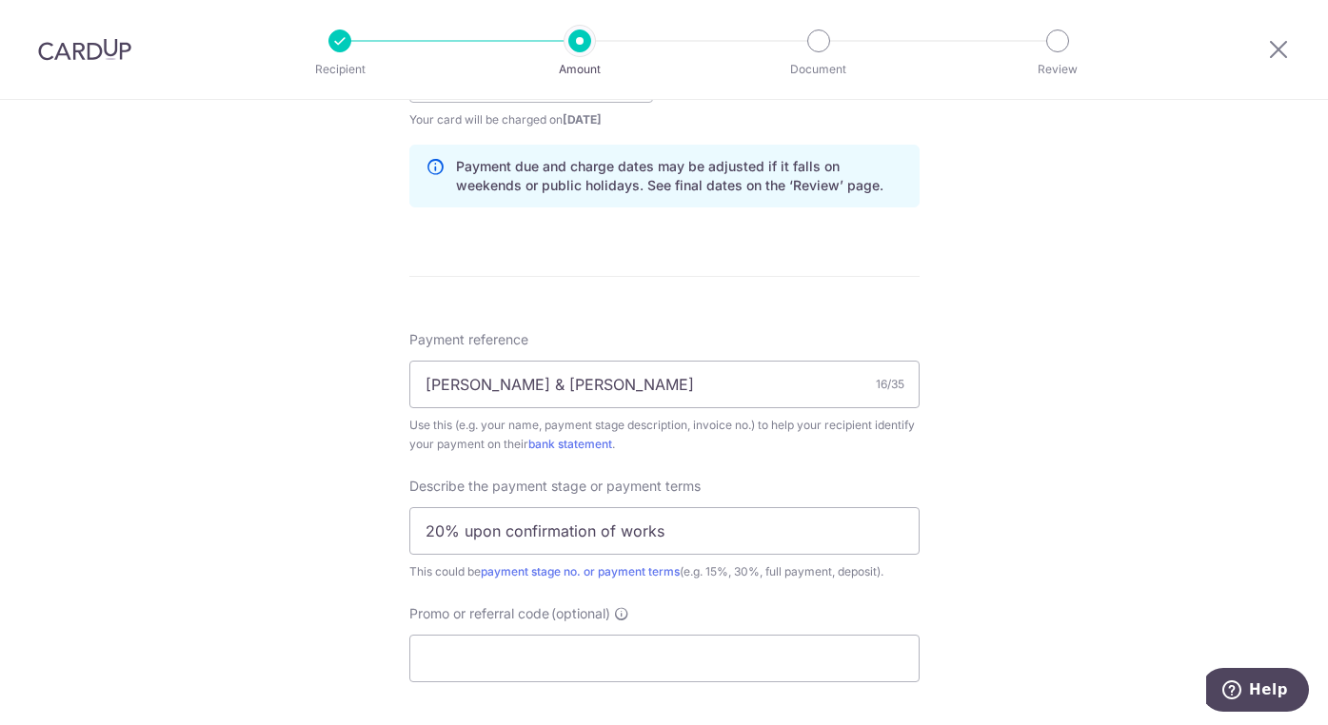
click at [992, 502] on div "Tell us more about your payment Enter payment amount SGD 7,901.00 7901.00 Recip…" at bounding box center [664, 113] width 1328 height 1928
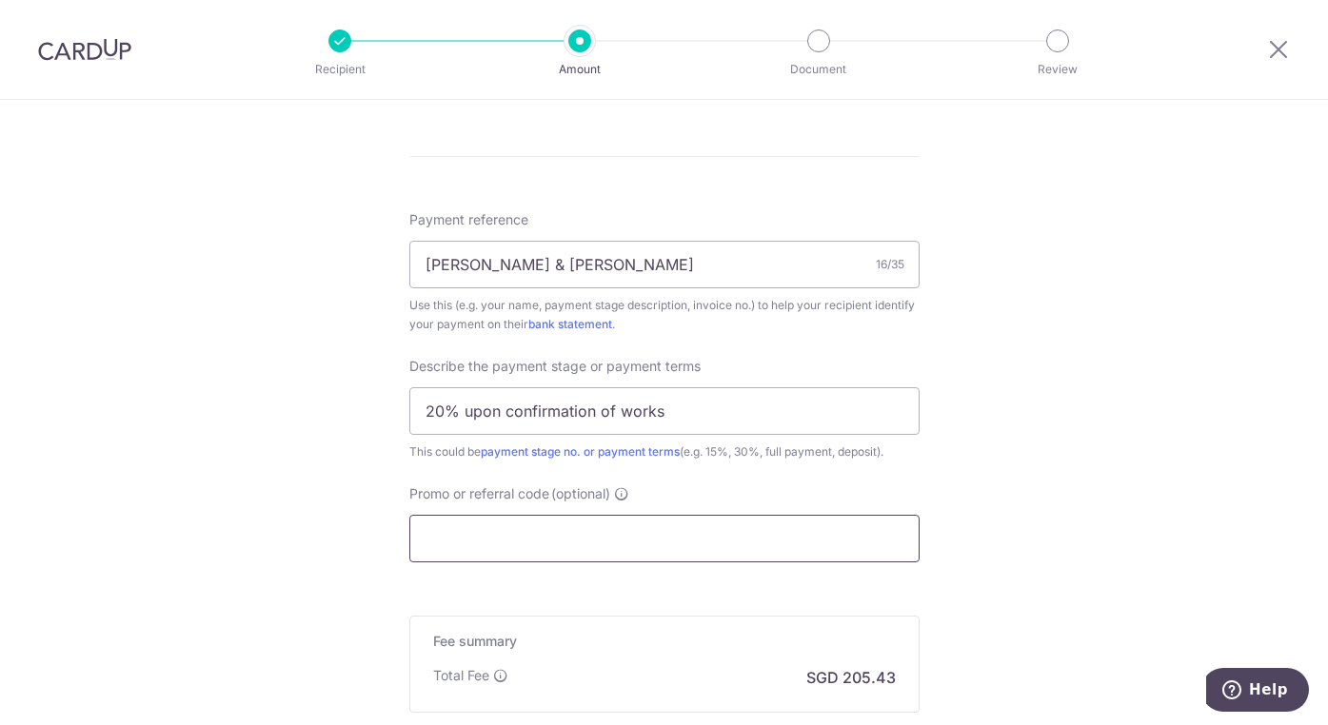
click at [753, 540] on input "Promo or referral code (optional)" at bounding box center [664, 539] width 510 height 48
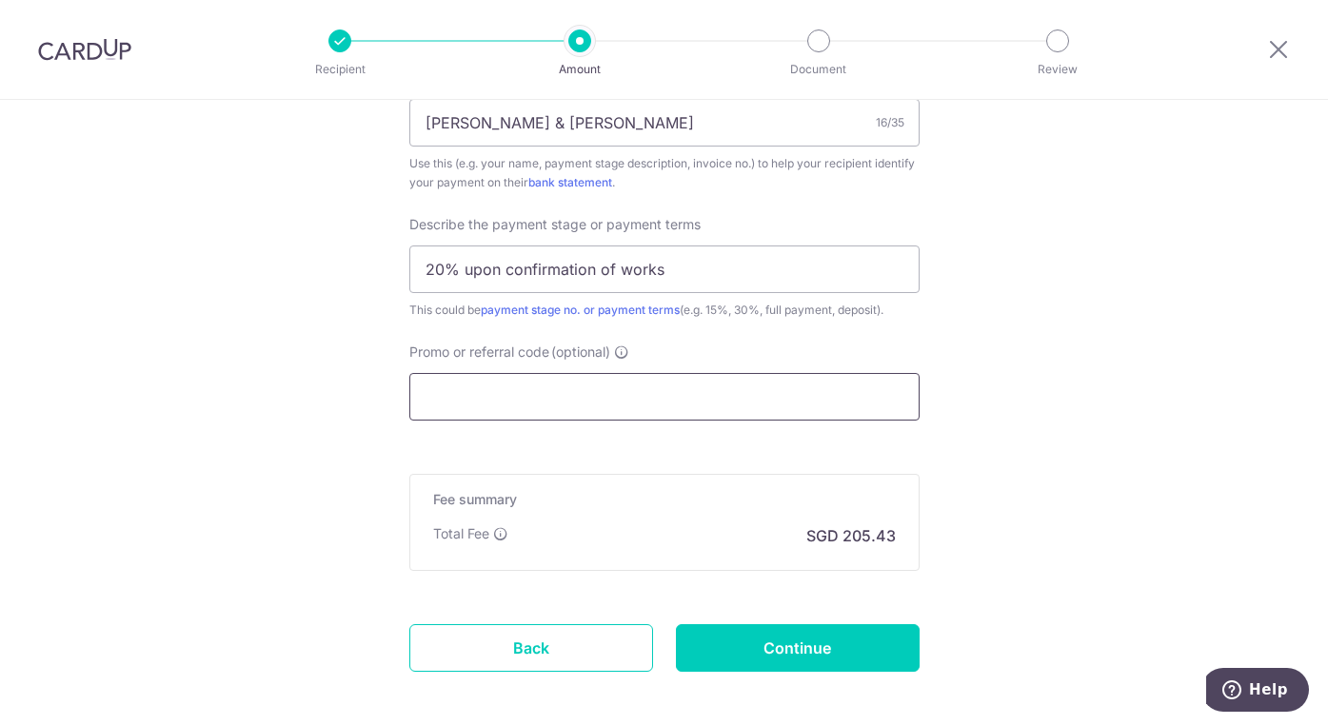
scroll to position [1300, 0]
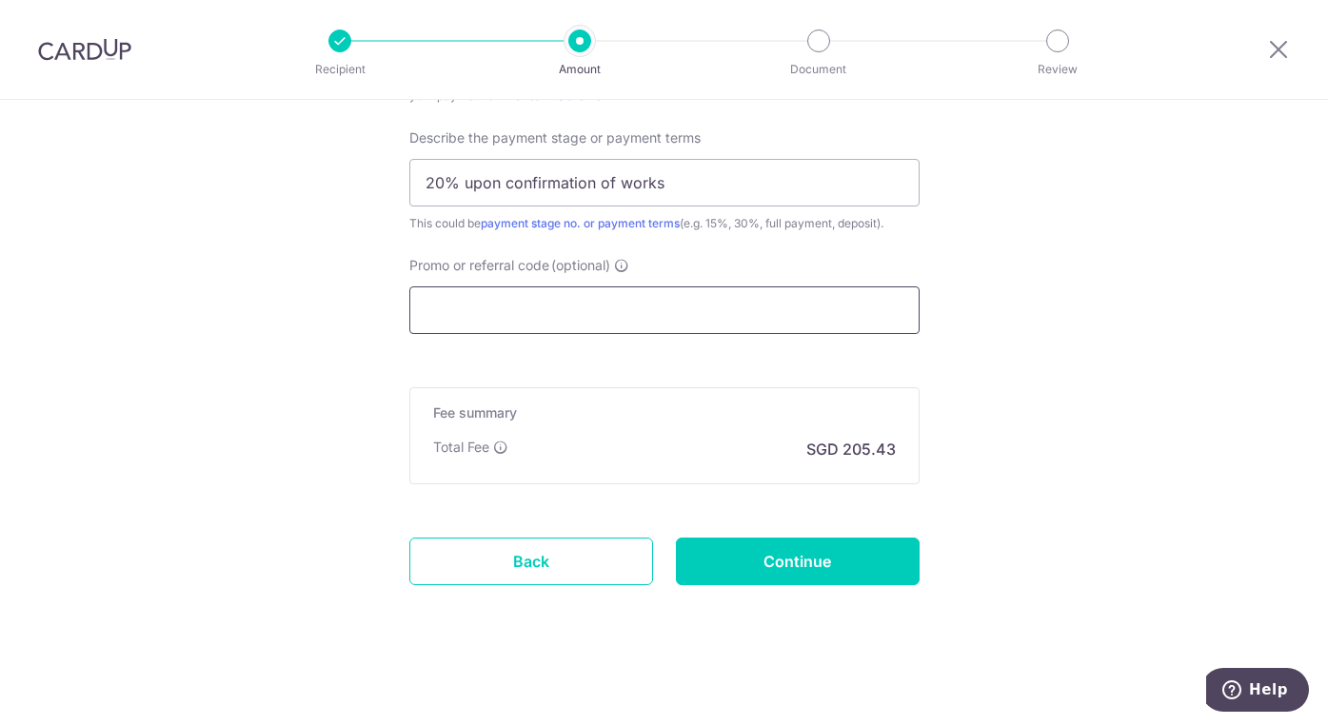
paste input "RENO25ONE"
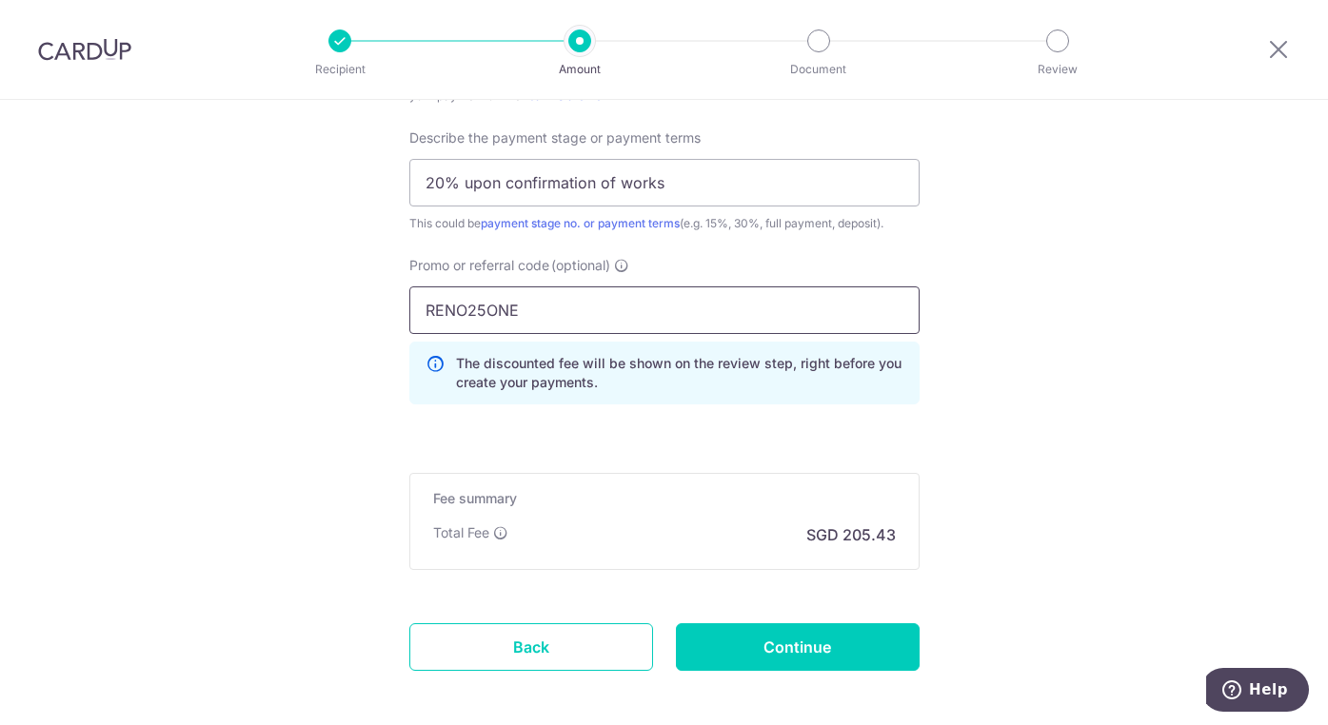
click at [643, 313] on input "RENO25ONE" at bounding box center [664, 311] width 510 height 48
type input "RENO25ONE"
click at [829, 637] on input "Continue" at bounding box center [798, 648] width 244 height 48
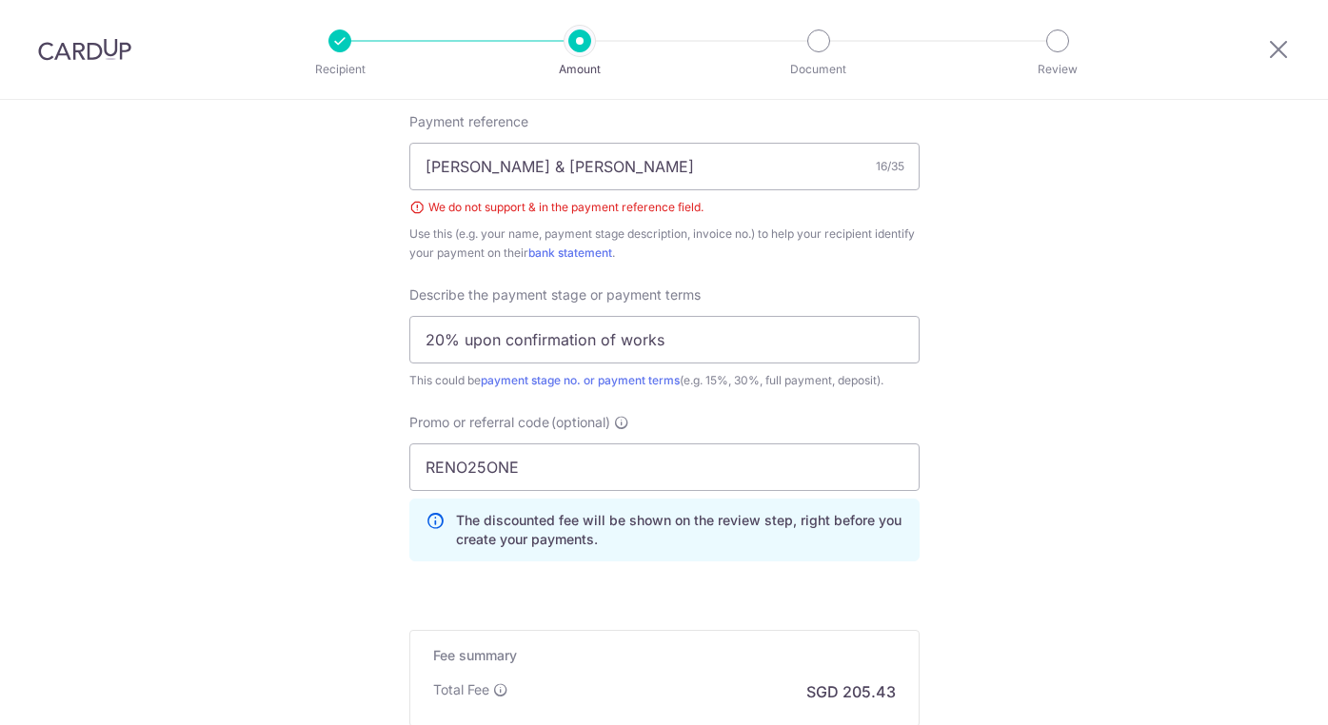
scroll to position [1146, 0]
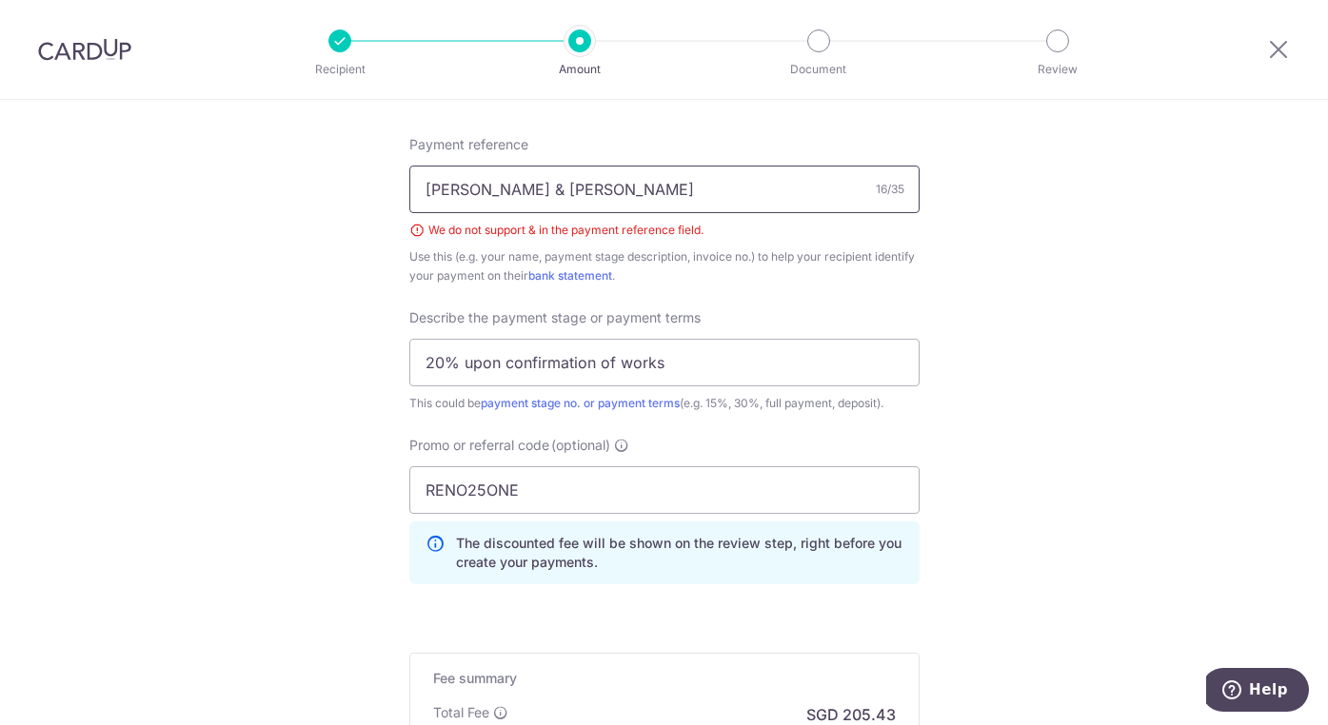
drag, startPoint x: 483, startPoint y: 183, endPoint x: 503, endPoint y: 185, distance: 20.1
click at [477, 187] on input "Rachel & Solomon" at bounding box center [664, 190] width 510 height 48
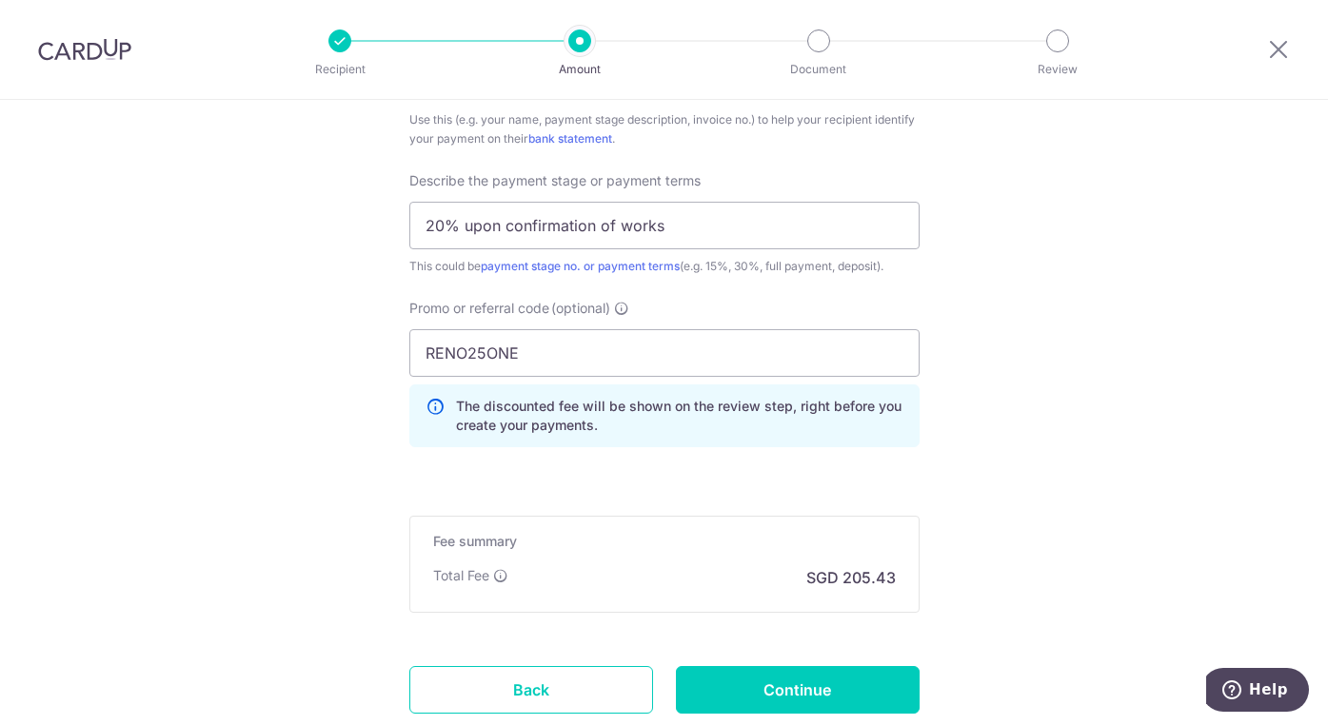
scroll to position [1411, 0]
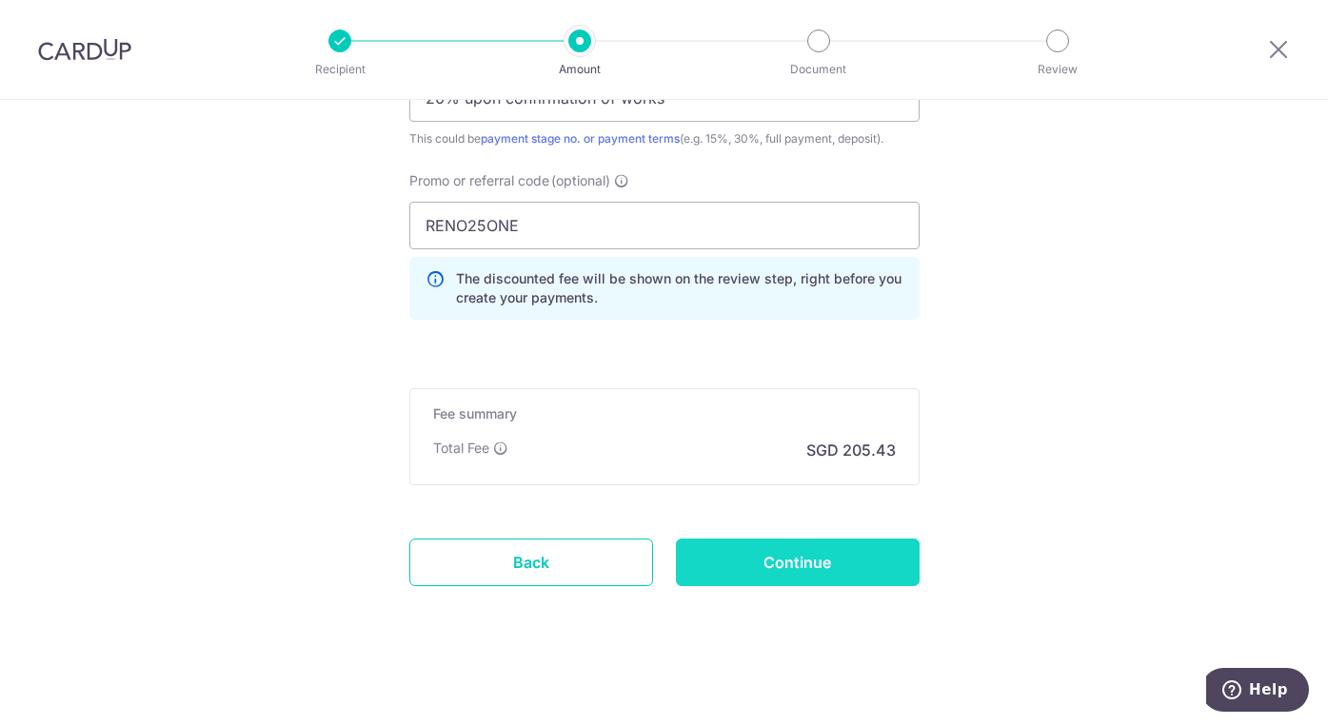
type input "Rachel and Solomon"
click at [818, 564] on input "Continue" at bounding box center [798, 563] width 244 height 48
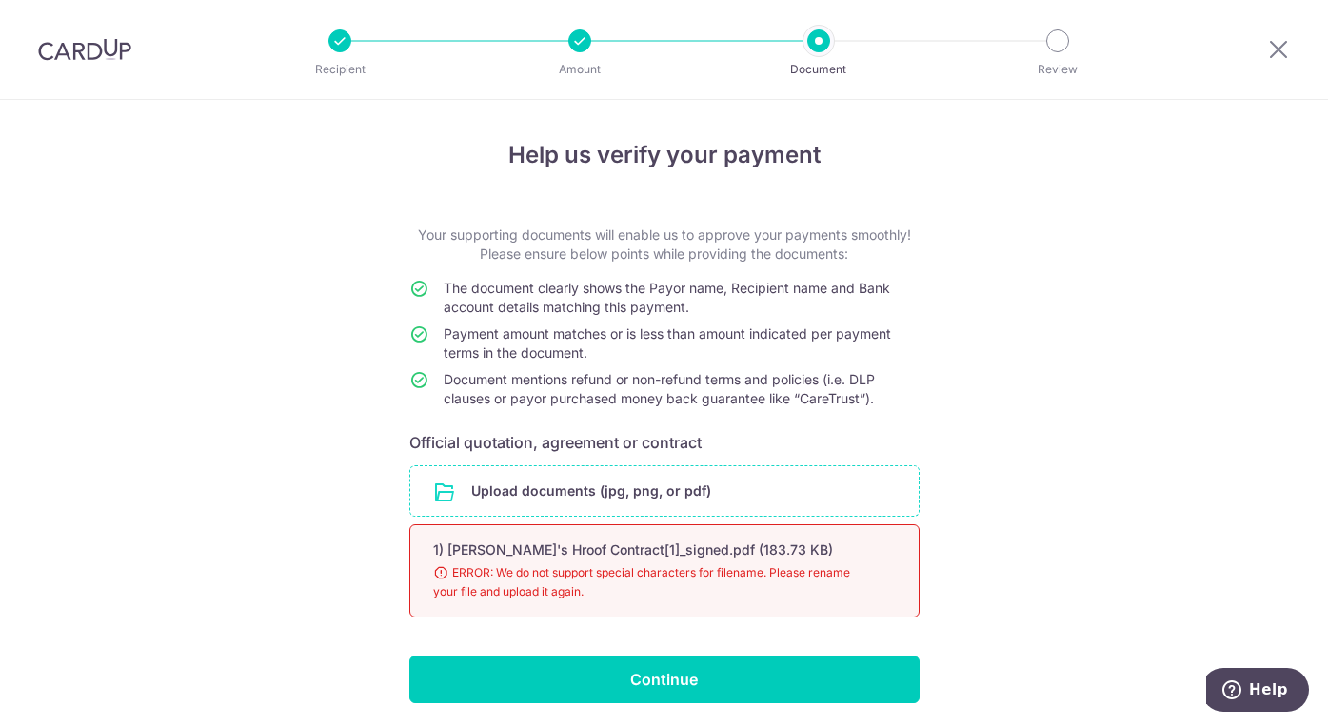
click at [724, 559] on div "1) [PERSON_NAME]'s Hroof Contract[1]_signed.pdf (183.73 KB) 98% Done Download E…" at bounding box center [664, 571] width 510 height 93
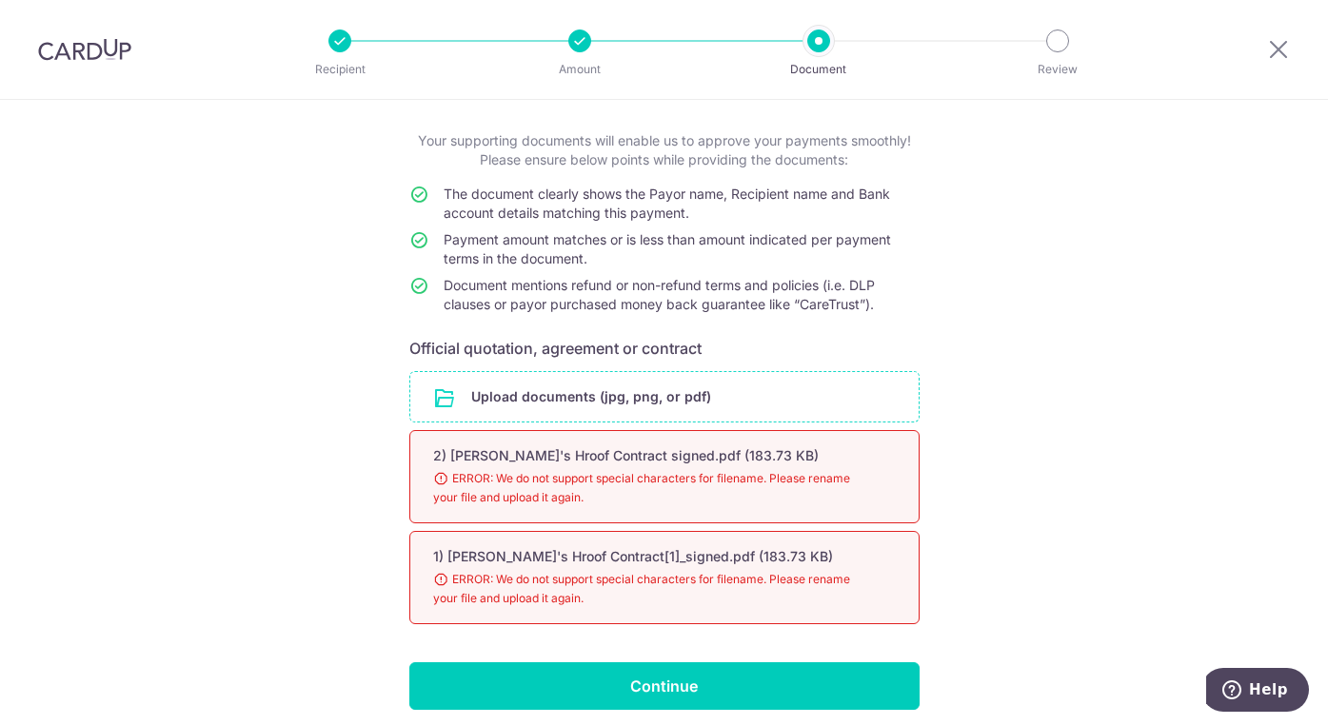
scroll to position [167, 0]
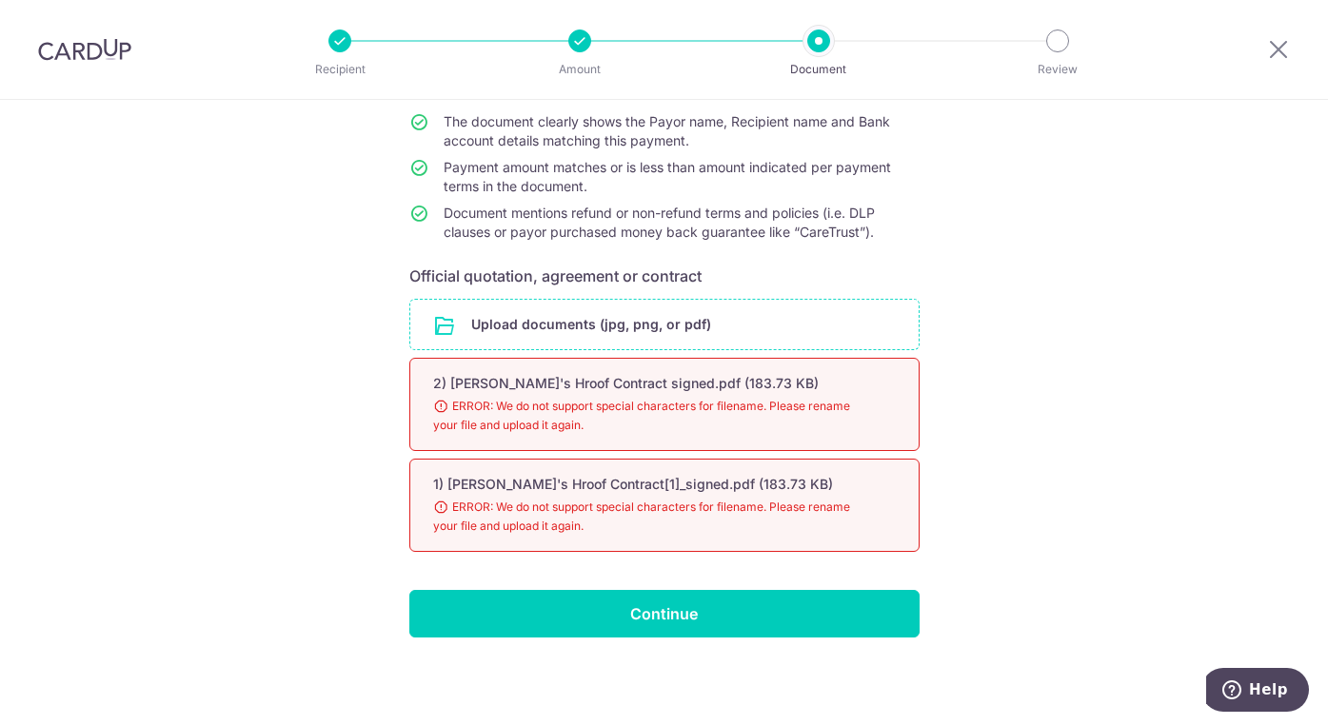
click at [573, 324] on input "file" at bounding box center [664, 325] width 508 height 50
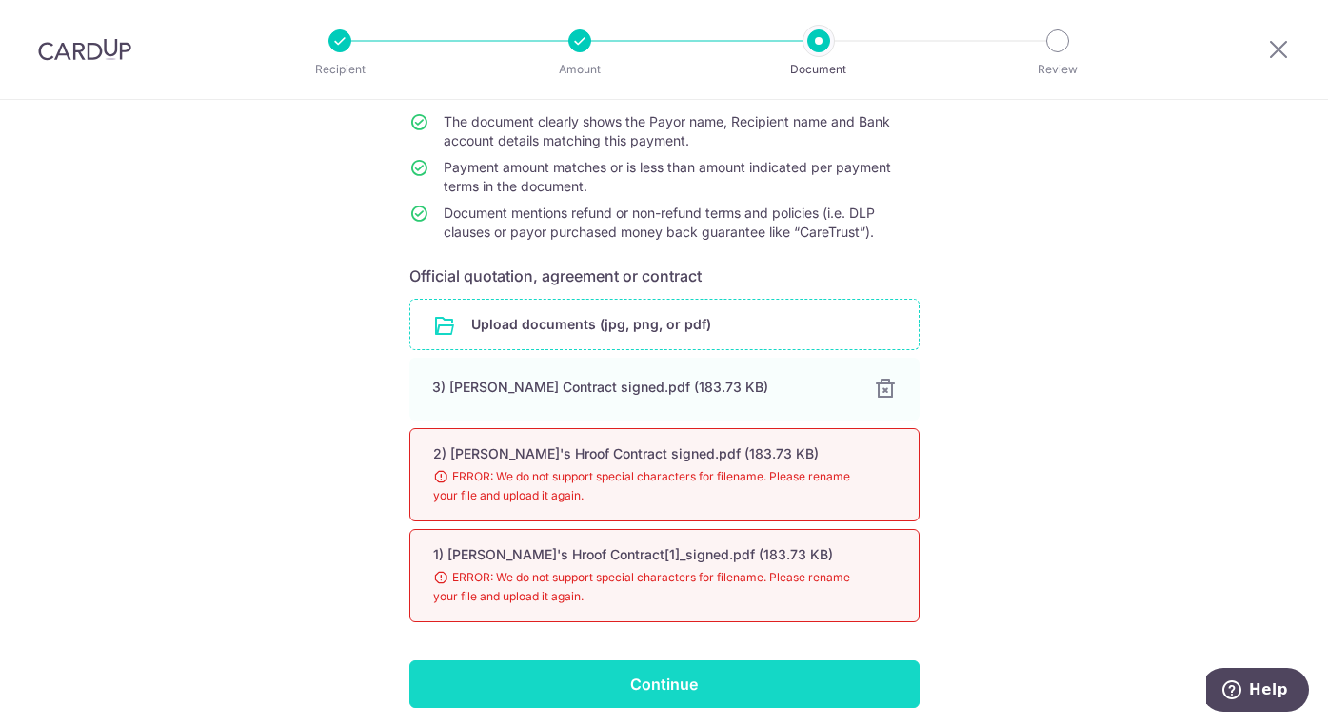
click at [700, 674] on input "Continue" at bounding box center [664, 685] width 510 height 48
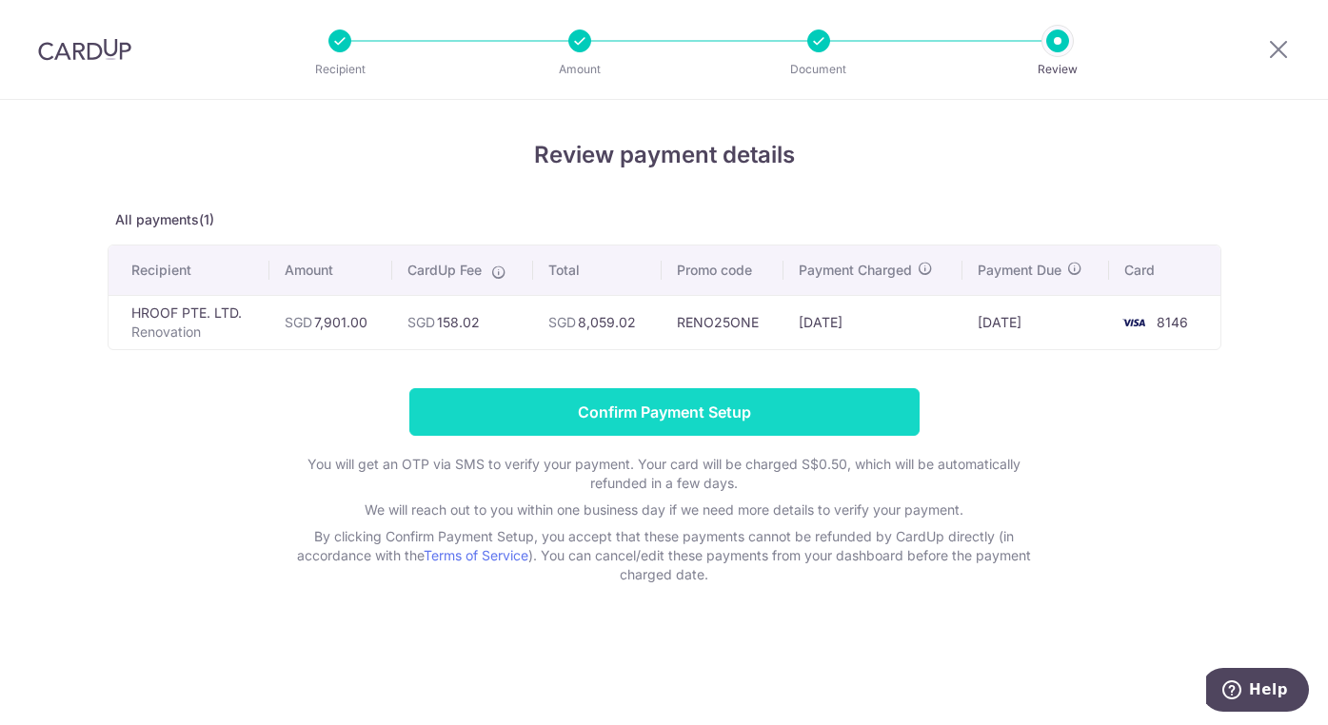
click at [670, 418] on input "Confirm Payment Setup" at bounding box center [664, 412] width 510 height 48
